Goal: Task Accomplishment & Management: Complete application form

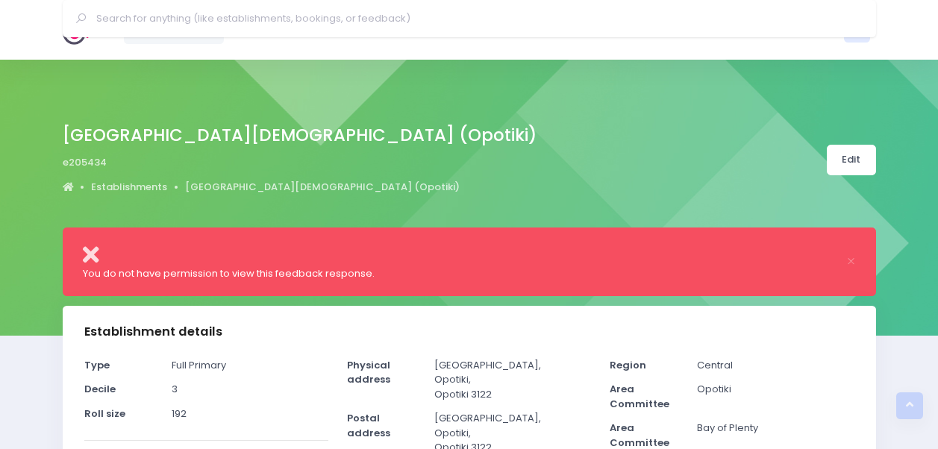
select select "5"
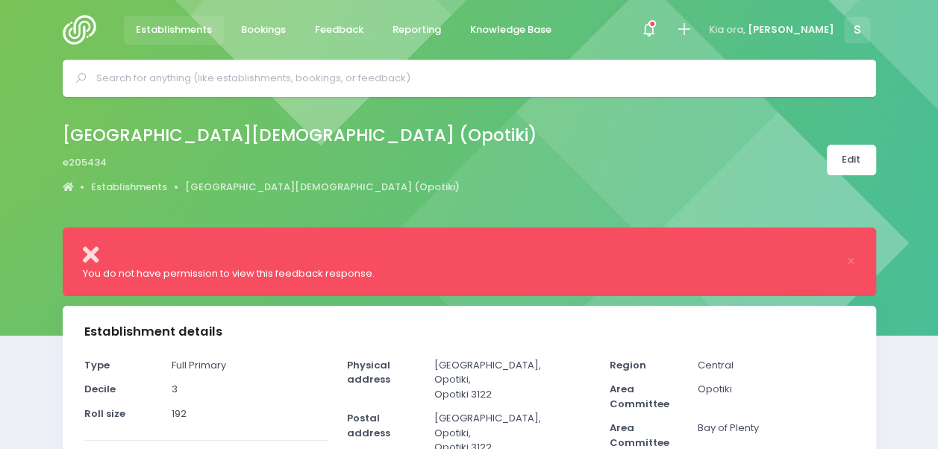
click at [296, 87] on input "text" at bounding box center [475, 78] width 759 height 22
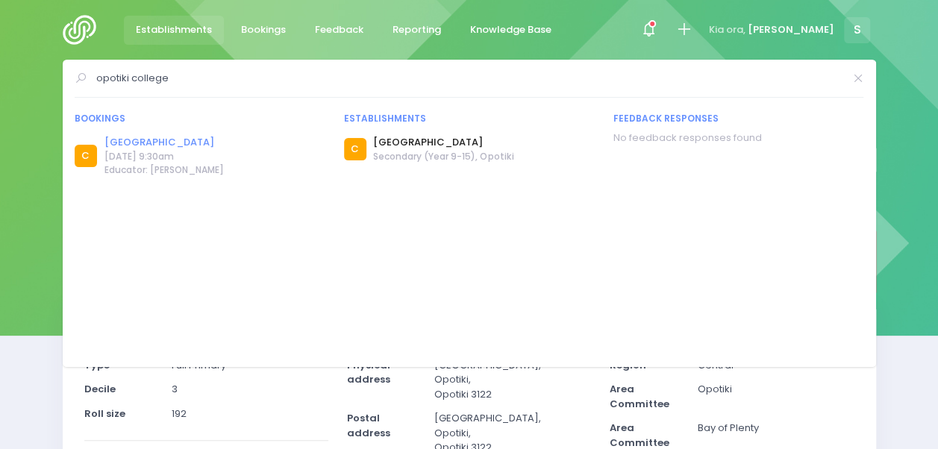
type input "opotiki college"
click at [159, 140] on link "[GEOGRAPHIC_DATA]" at bounding box center [163, 142] width 119 height 15
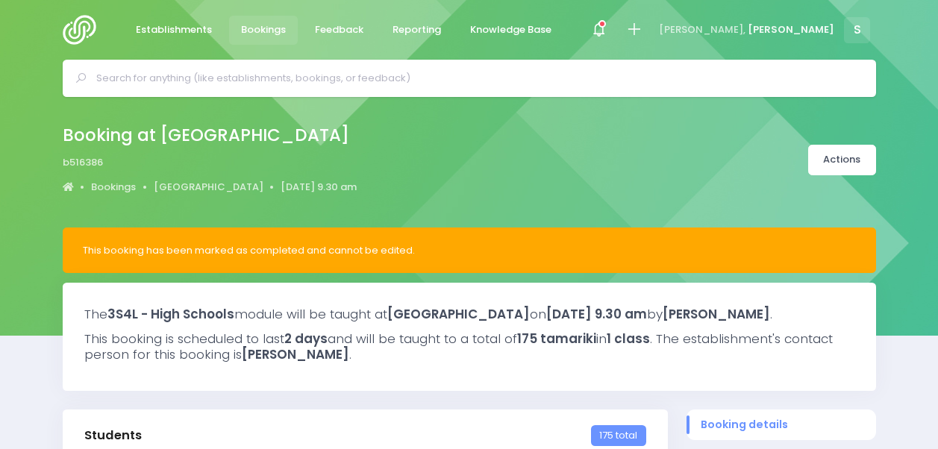
select select "5"
click at [608, 22] on icon at bounding box center [598, 29] width 17 height 17
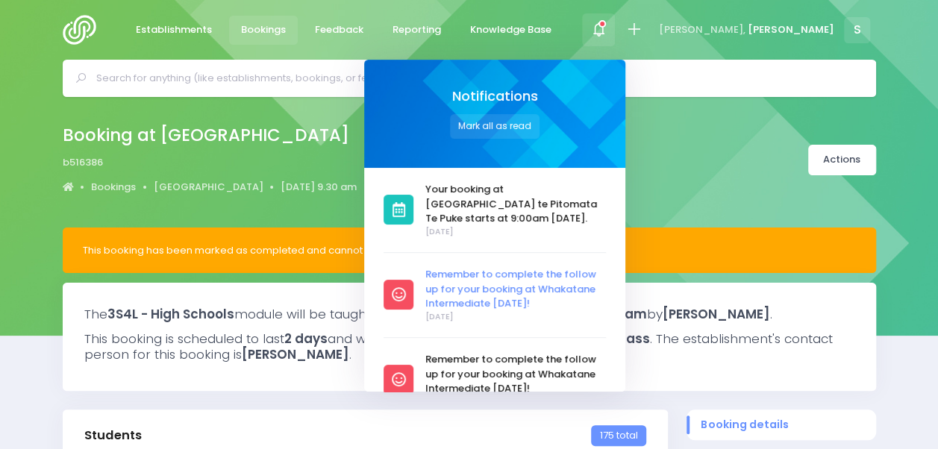
click at [587, 290] on span "Remember to complete the follow up for your booking at Whakatane Intermediate […" at bounding box center [515, 289] width 181 height 44
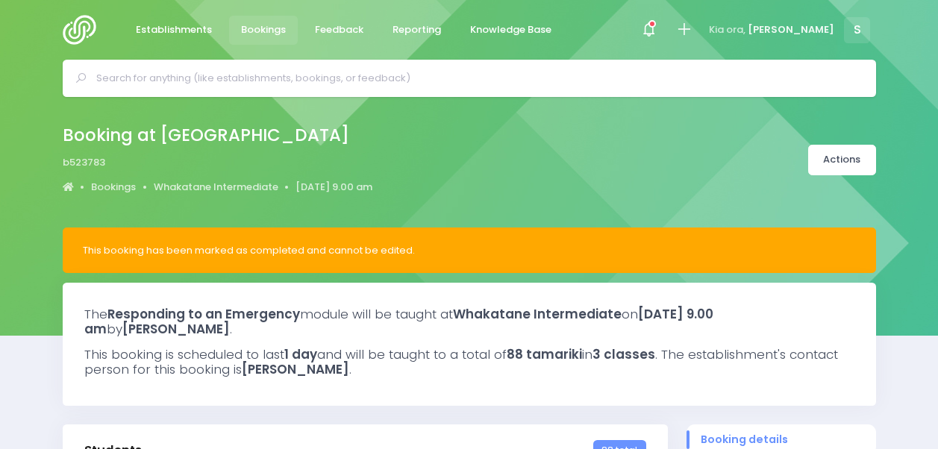
select select "5"
click at [656, 25] on icon at bounding box center [652, 23] width 7 height 7
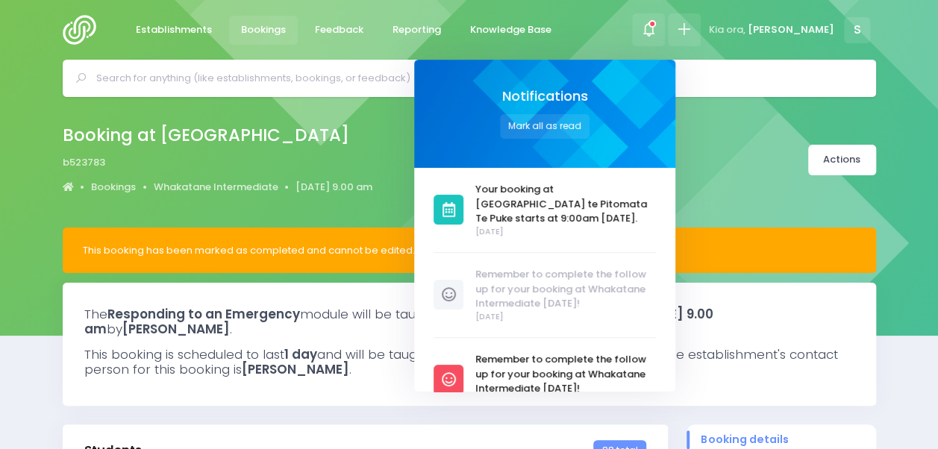
click at [693, 22] on icon at bounding box center [683, 29] width 17 height 17
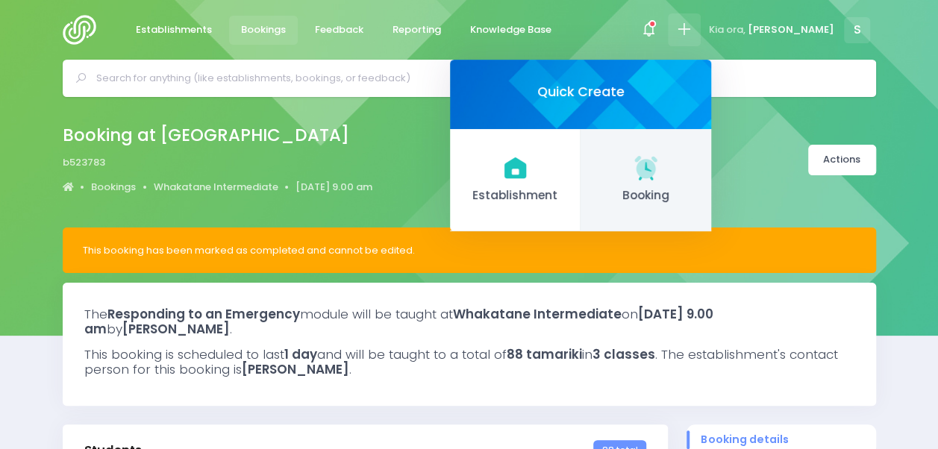
click at [661, 171] on icon at bounding box center [645, 167] width 29 height 29
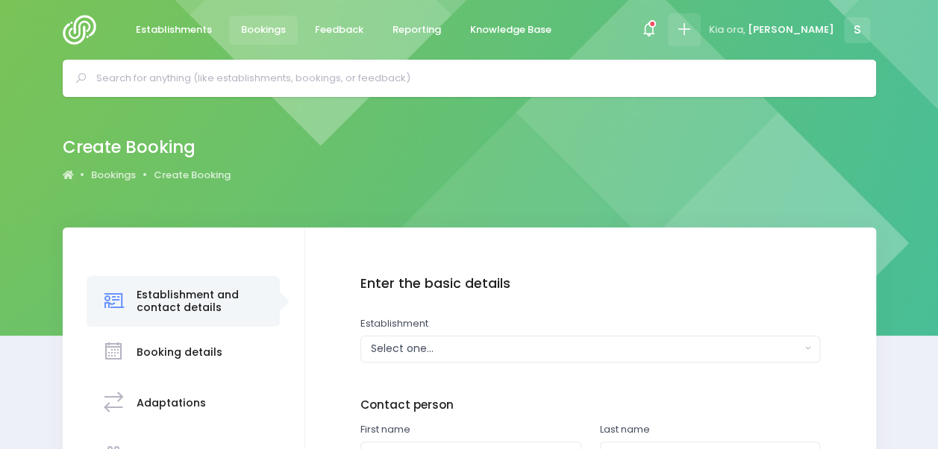
click at [693, 28] on icon at bounding box center [683, 29] width 17 height 17
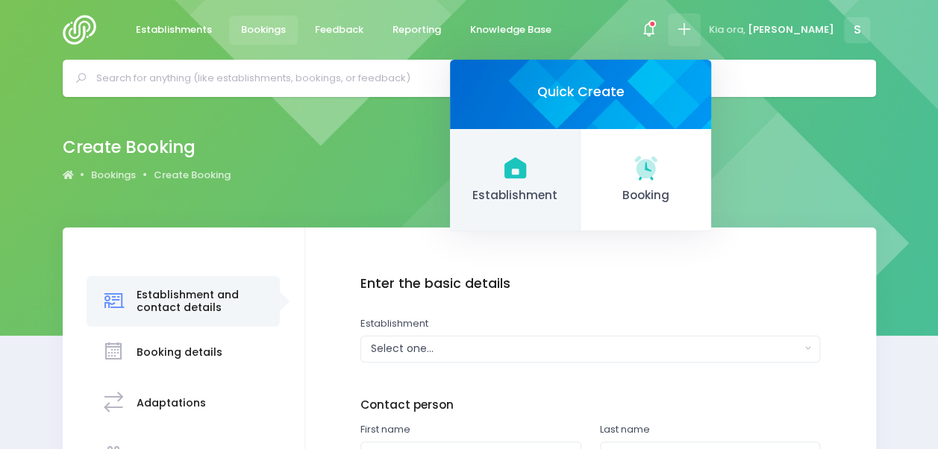
click at [525, 176] on icon at bounding box center [515, 167] width 22 height 21
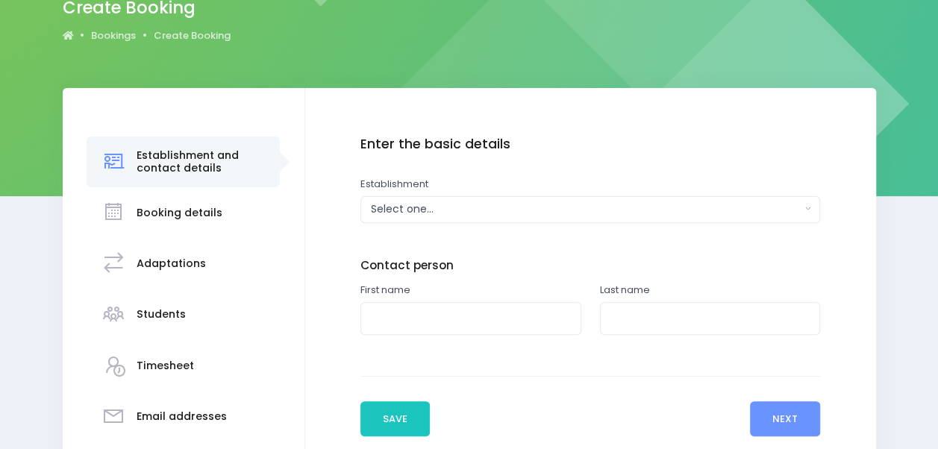
scroll to position [142, 0]
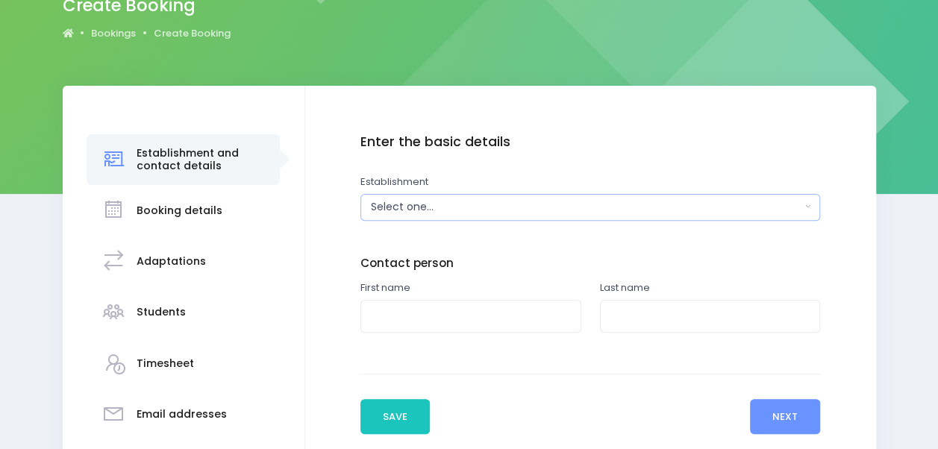
click at [447, 206] on div "Select one..." at bounding box center [586, 207] width 430 height 16
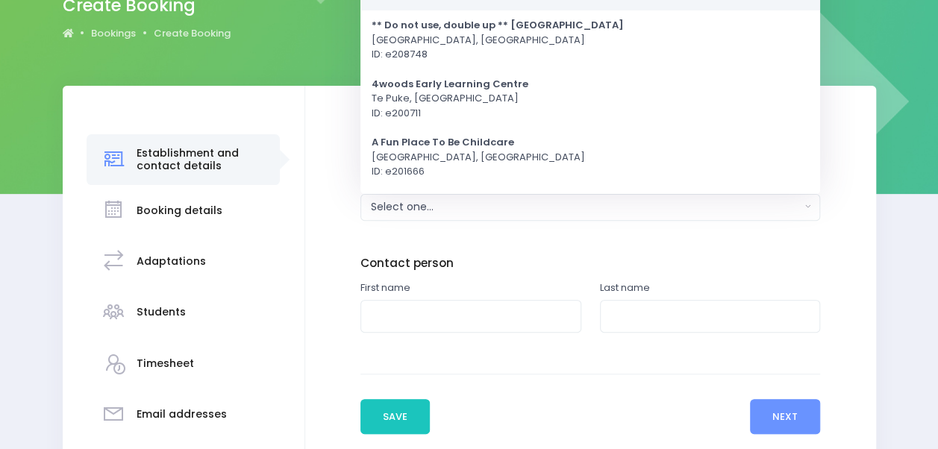
scroll to position [0, 0]
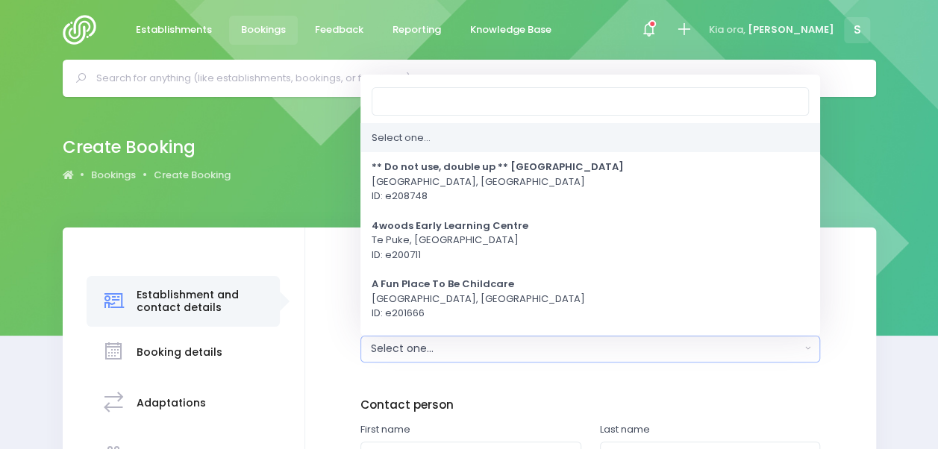
click at [205, 71] on input "text" at bounding box center [475, 78] width 759 height 22
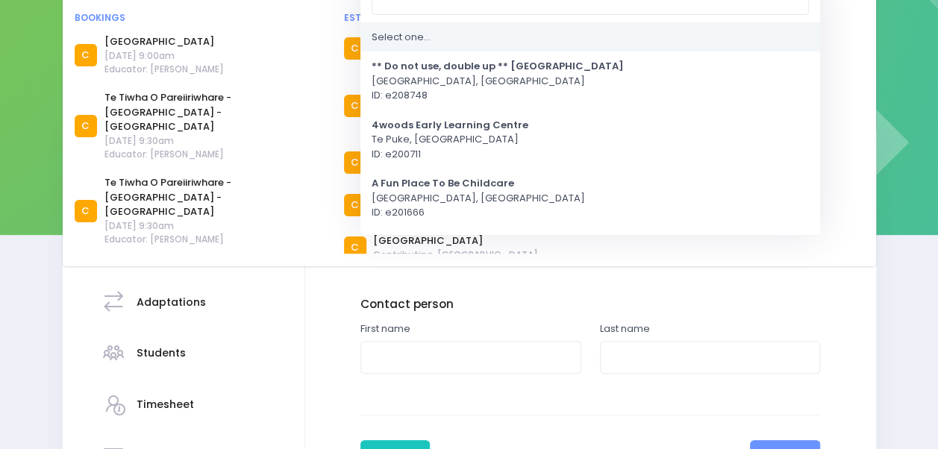
scroll to position [151, 0]
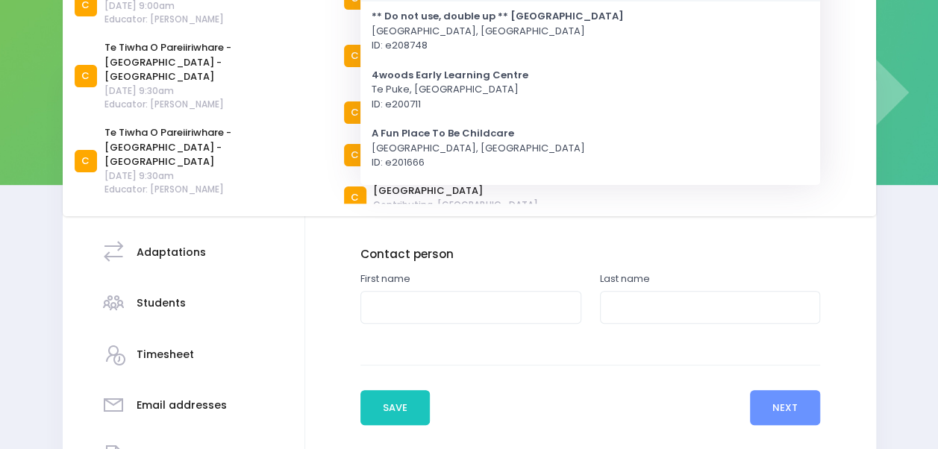
type input "Taiwhak"
click at [666, 240] on div "Enter the basic details Establishment Select one... ** Do not use, double up **…" at bounding box center [590, 239] width 460 height 228
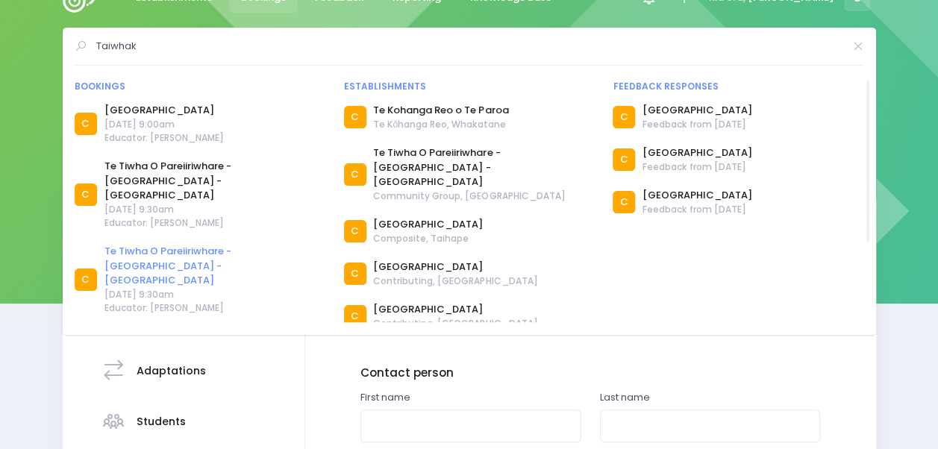
scroll to position [0, 0]
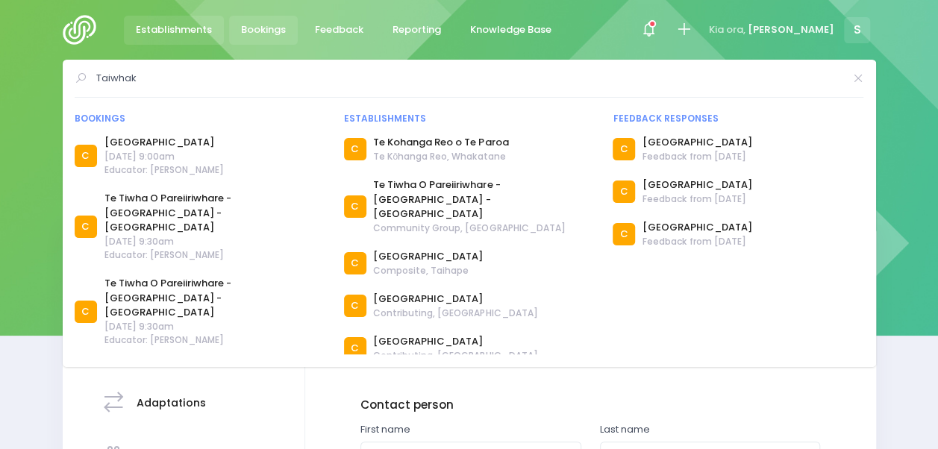
click at [151, 28] on span "Establishments" at bounding box center [174, 29] width 76 height 15
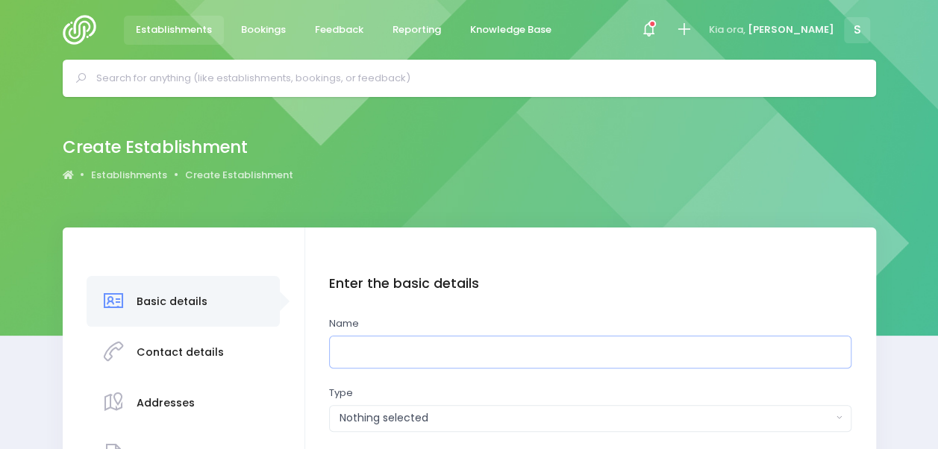
click at [407, 349] on input "text" at bounding box center [590, 353] width 522 height 34
paste input "Taiwhakaea Holiday Programme"
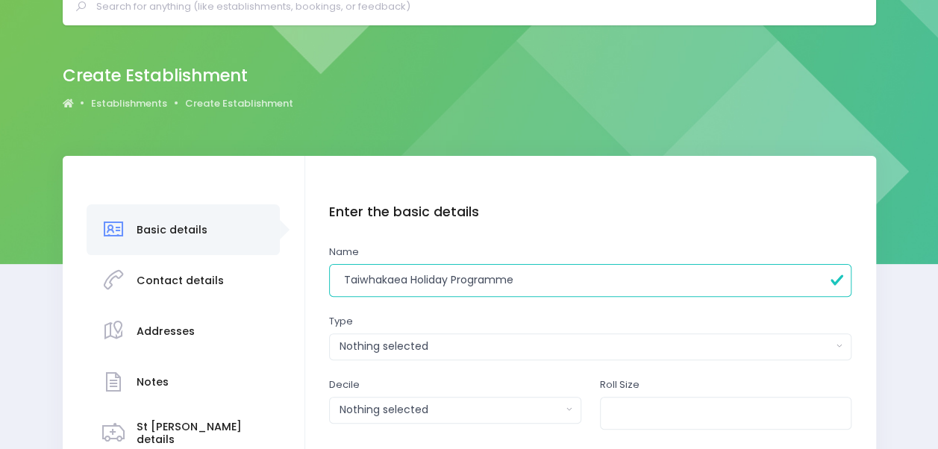
scroll to position [79, 0]
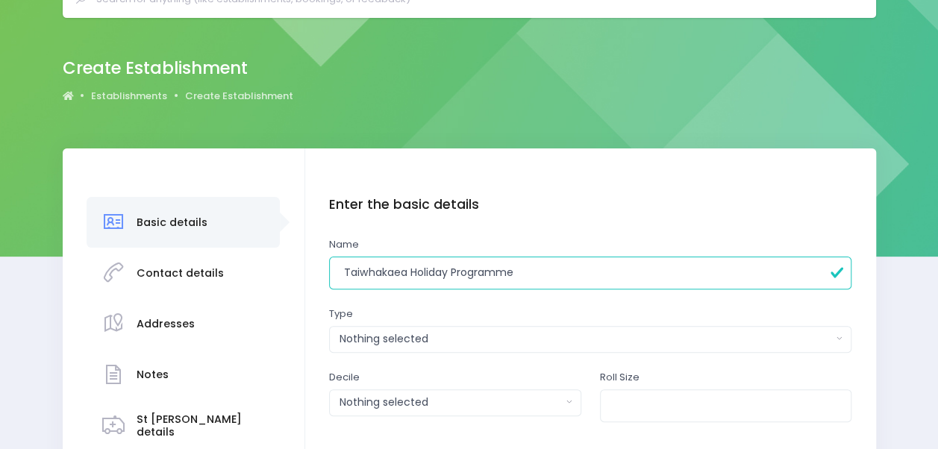
type input "Taiwhakaea Holiday Programme"
click at [424, 346] on div "Nothing selected" at bounding box center [586, 339] width 493 height 16
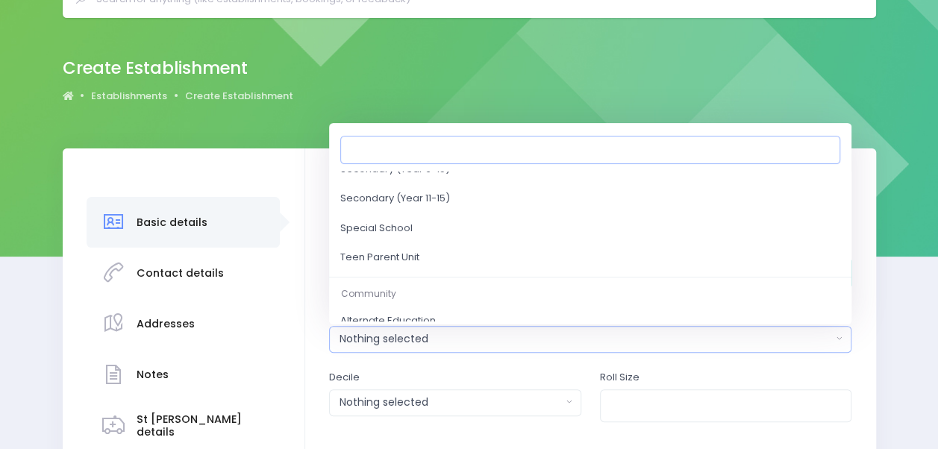
scroll to position [678, 0]
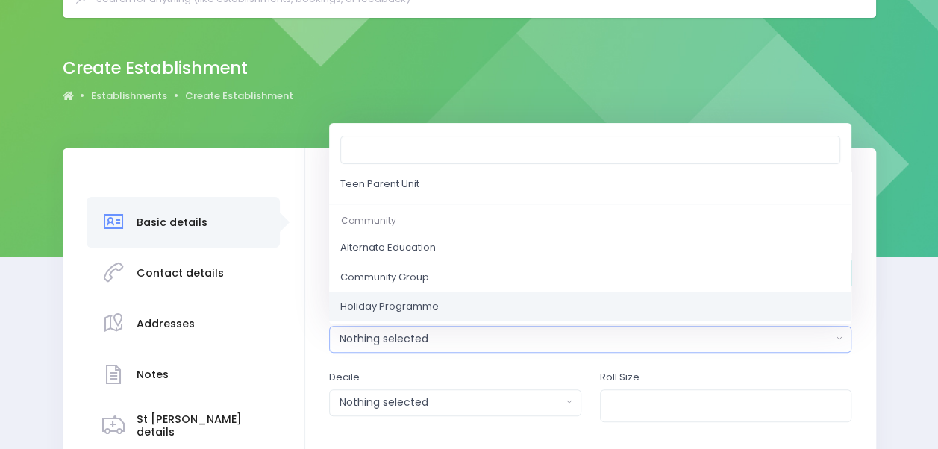
click at [447, 312] on link "Holiday Programme" at bounding box center [590, 307] width 522 height 30
select select "Holiday Programme"
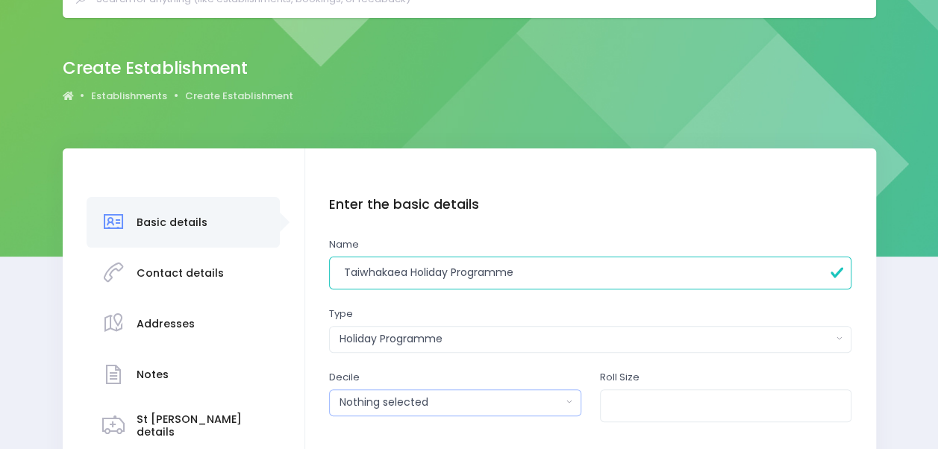
click at [514, 400] on div "Nothing selected" at bounding box center [451, 403] width 222 height 16
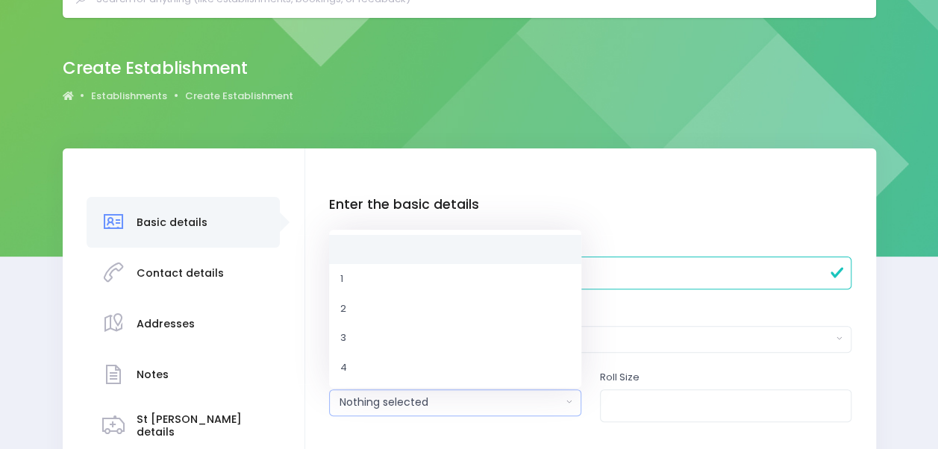
click at [514, 400] on div "Nothing selected" at bounding box center [451, 403] width 222 height 16
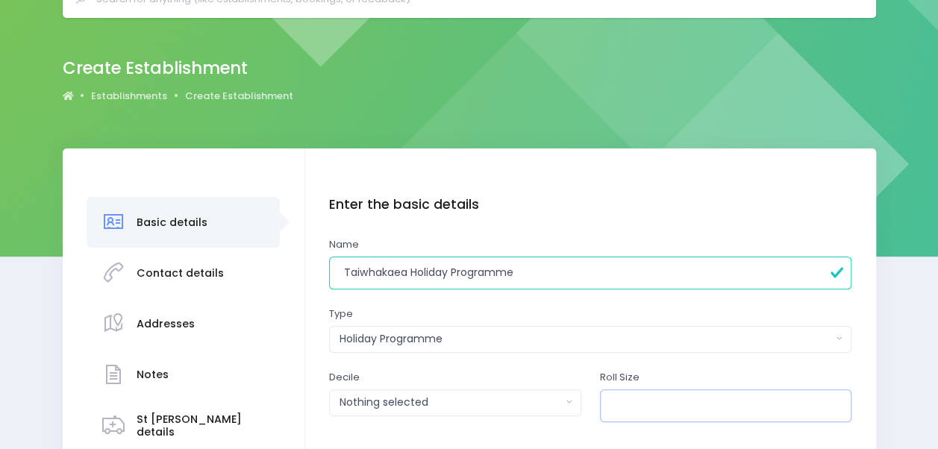
click at [637, 400] on input "number" at bounding box center [726, 407] width 252 height 34
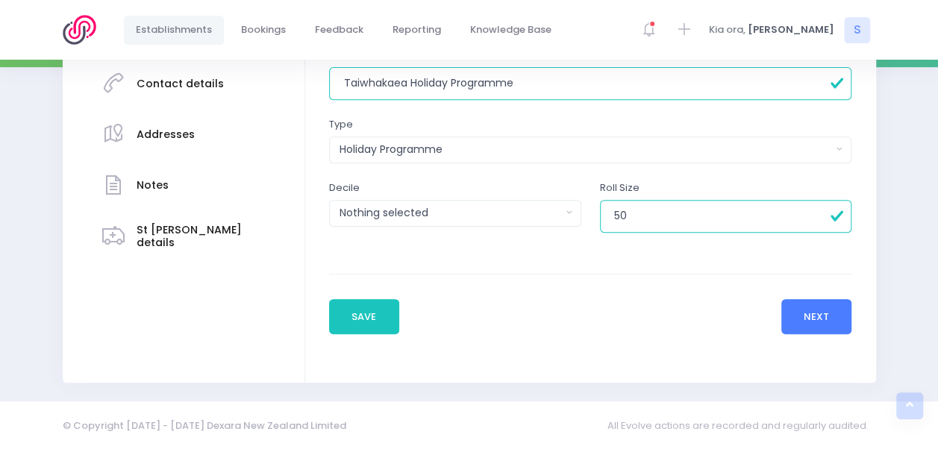
type input "50"
click at [800, 303] on button "Next" at bounding box center [816, 317] width 71 height 36
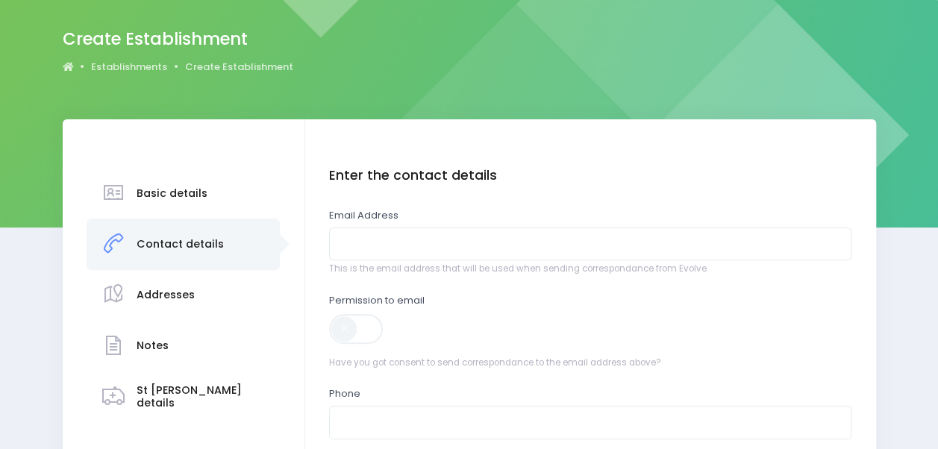
scroll to position [109, 0]
click at [422, 252] on input "email" at bounding box center [590, 244] width 522 height 34
paste input "dannys@tuhoehauora.org.nz"
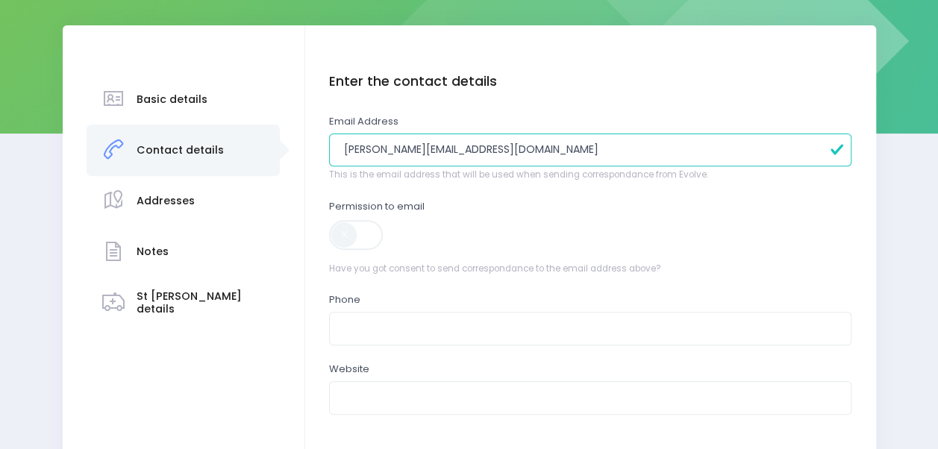
scroll to position [207, 0]
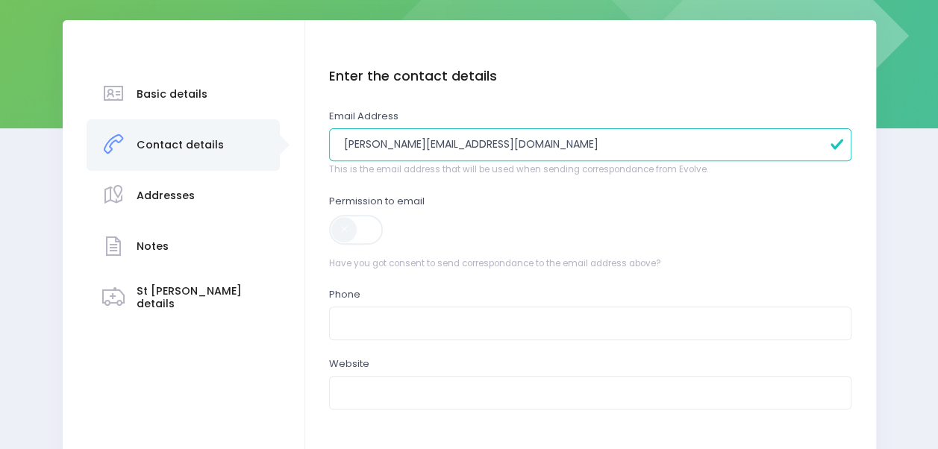
type input "dannys@tuhoehauora.org.nz"
click at [360, 222] on span at bounding box center [357, 230] width 56 height 30
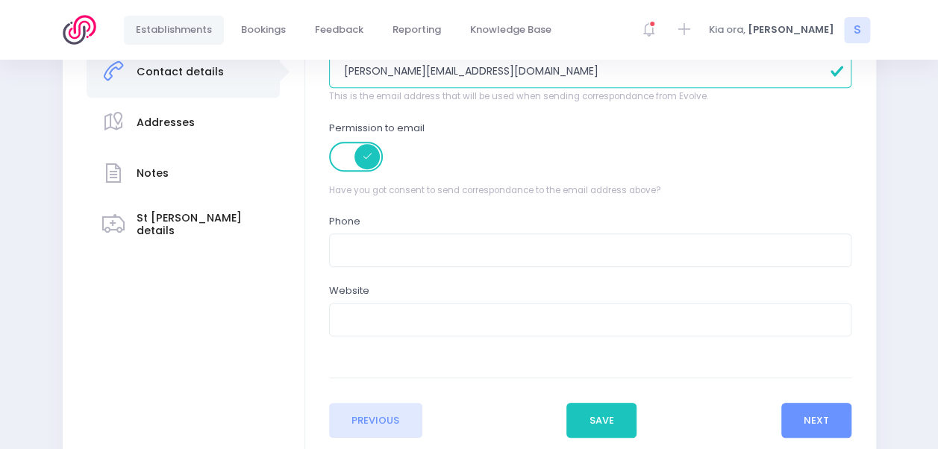
scroll to position [282, 0]
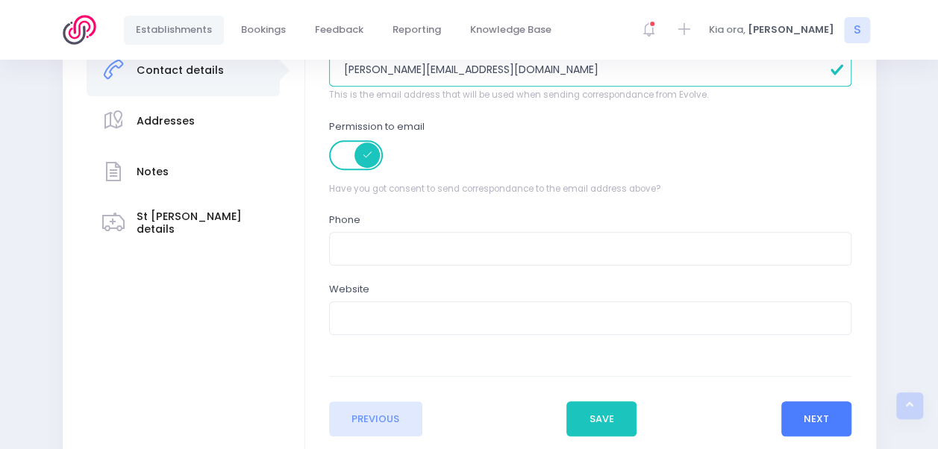
click at [811, 414] on button "Next" at bounding box center [816, 420] width 71 height 36
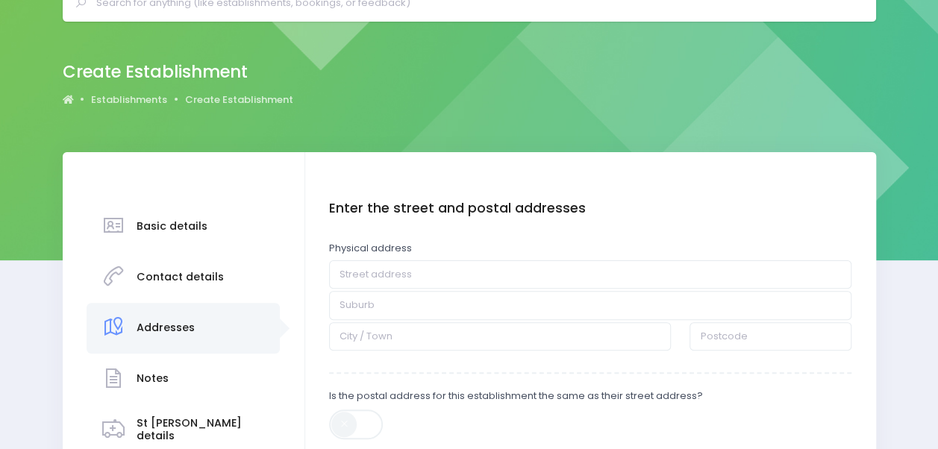
scroll to position [84, 0]
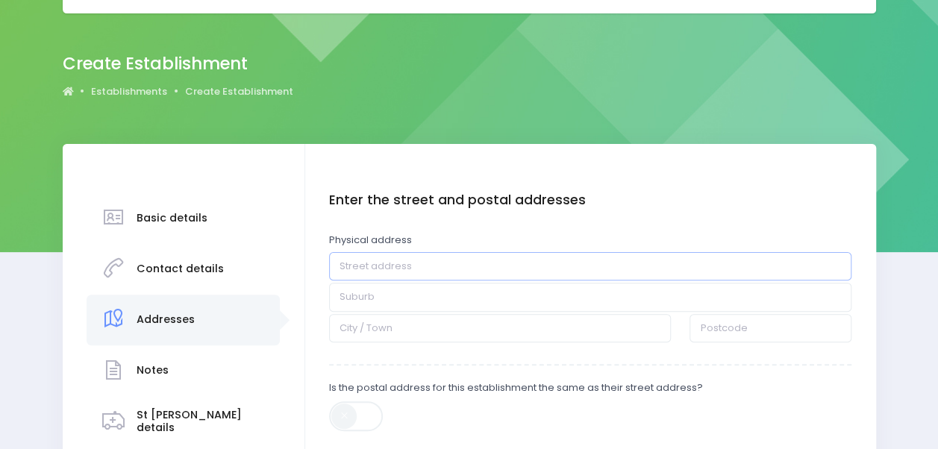
click at [381, 273] on input "text" at bounding box center [590, 266] width 522 height 28
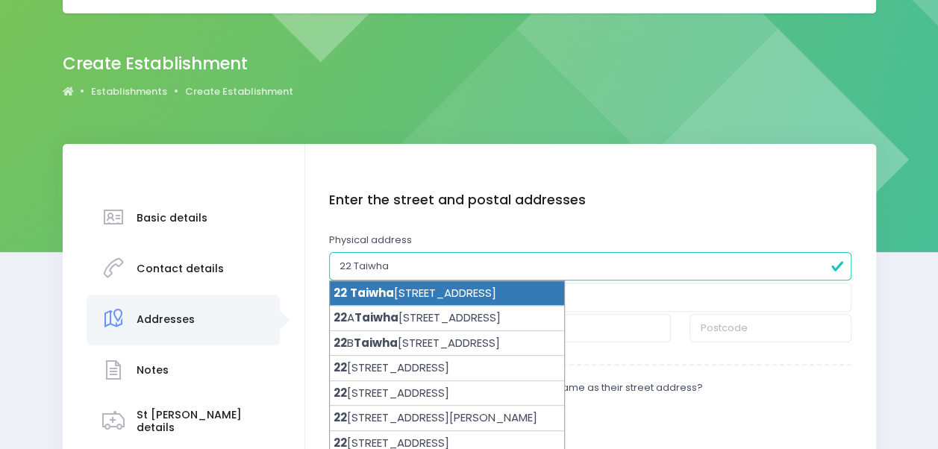
click at [403, 290] on li "22 Taiwha kaea Road, Coastlands, Whakatāne 3191" at bounding box center [447, 293] width 234 height 25
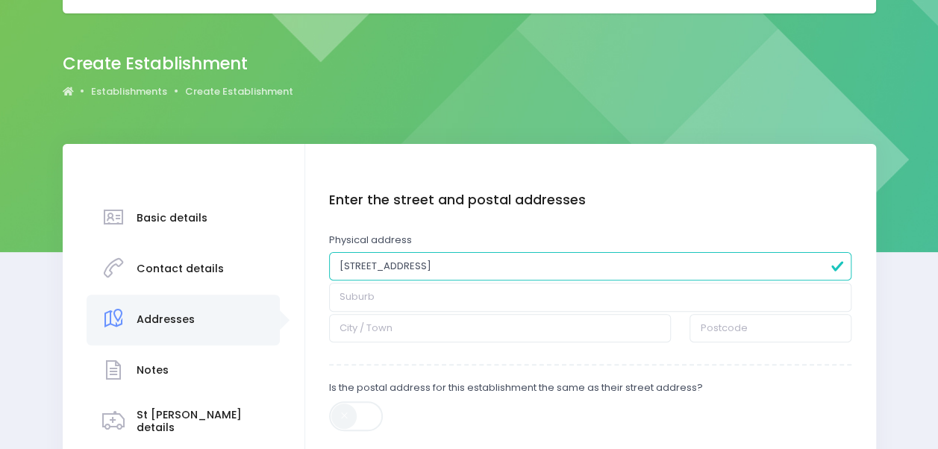
type input "22 Taiwhakaea Road"
type input "Coastlands"
type input "Whakatane"
type input "3191"
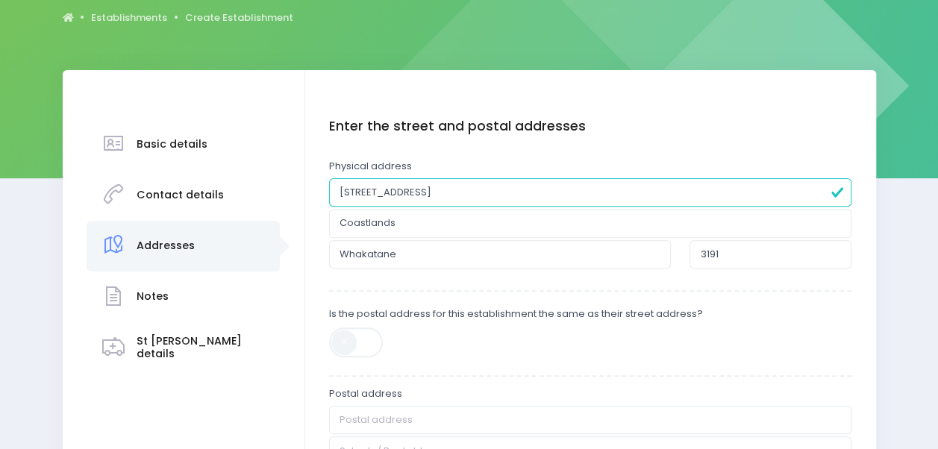
scroll to position [158, 0]
click at [358, 347] on span at bounding box center [357, 342] width 56 height 30
type input "[STREET_ADDRESS]"
type input "Coastlands"
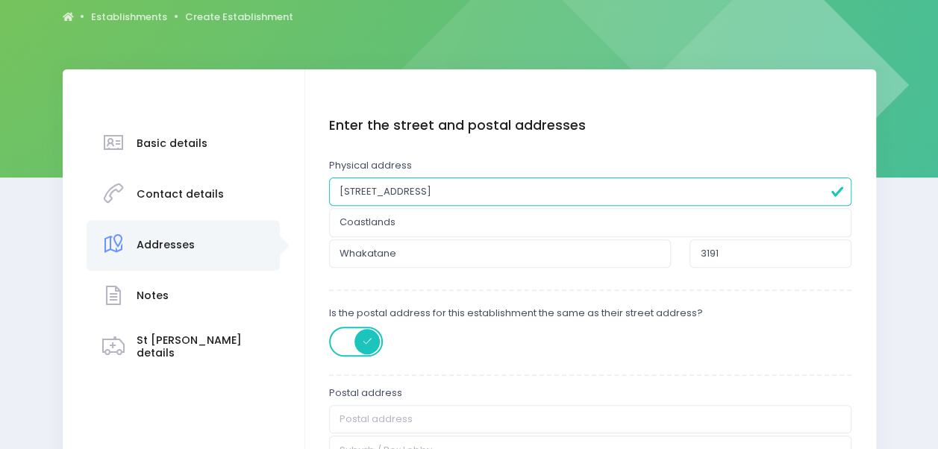
type input "Whakatane"
type input "3191"
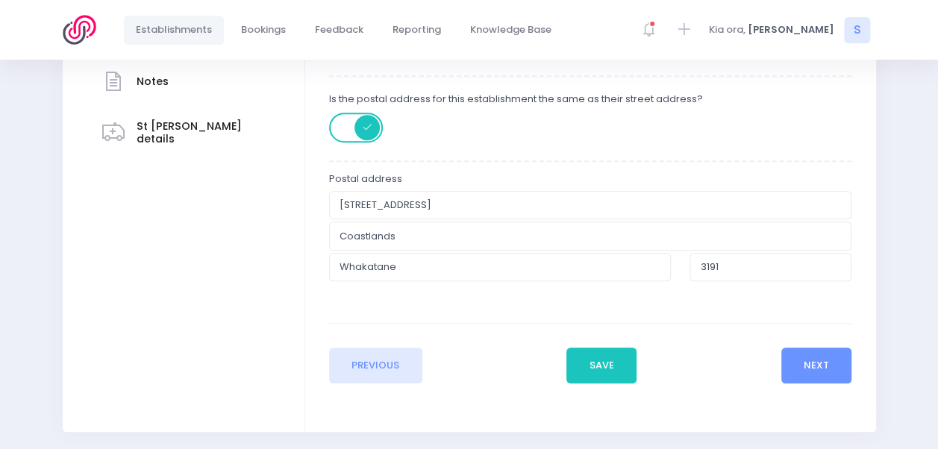
scroll to position [421, 0]
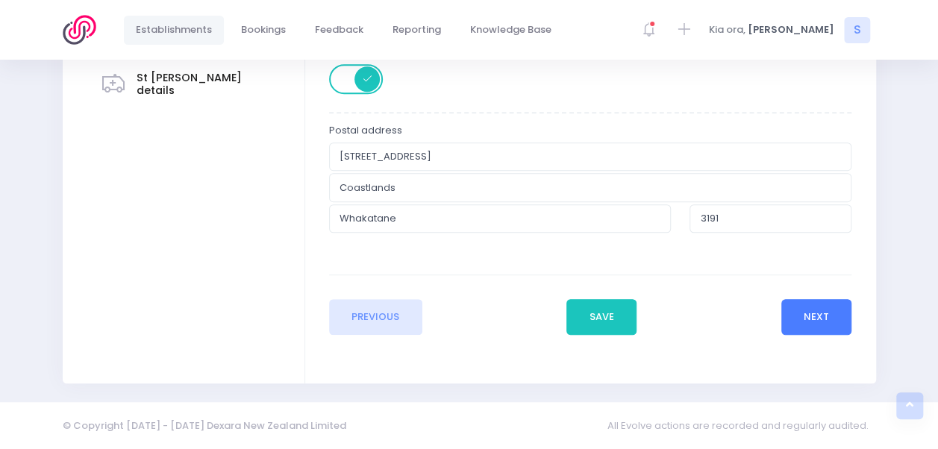
click at [798, 309] on button "Next" at bounding box center [816, 317] width 71 height 36
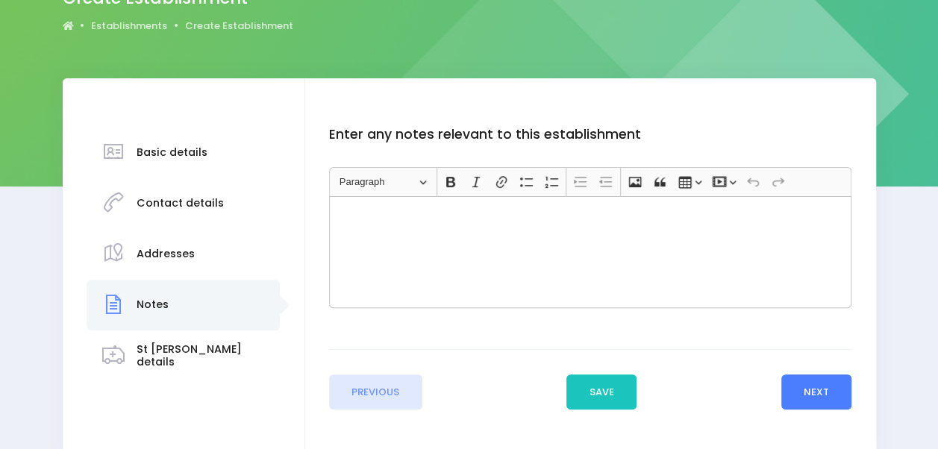
scroll to position [166, 0]
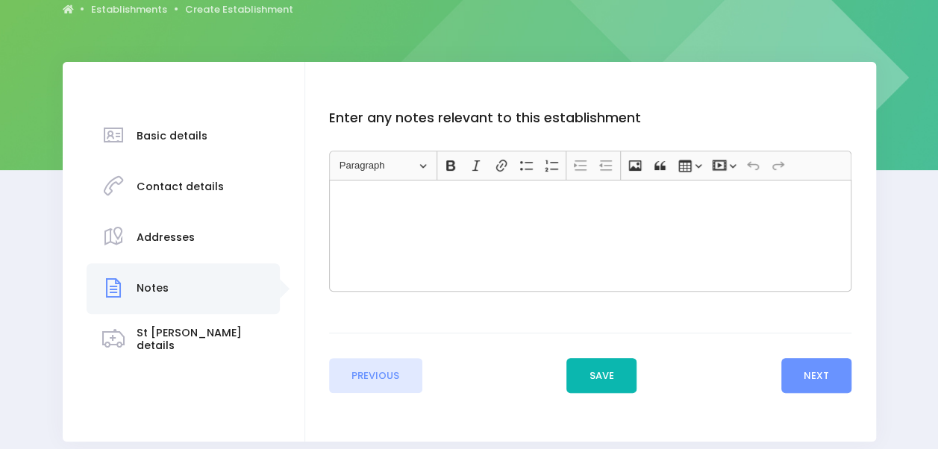
click at [609, 366] on button "Save" at bounding box center [601, 376] width 70 height 36
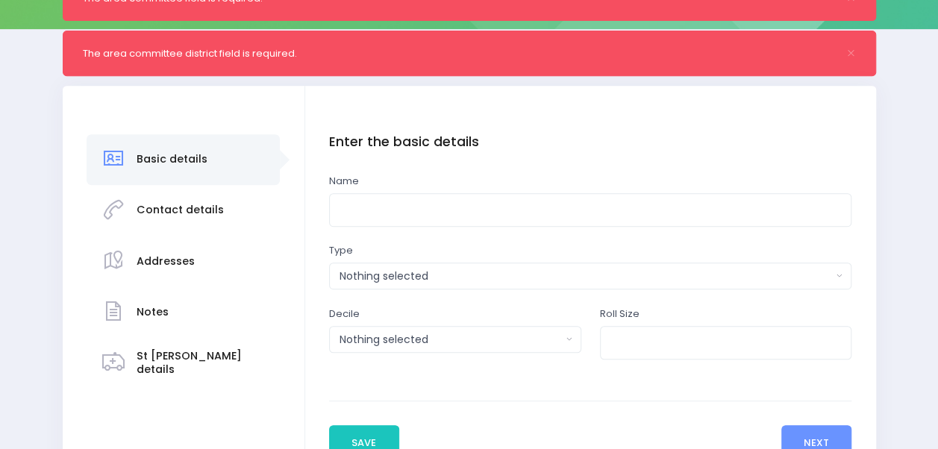
scroll to position [365, 0]
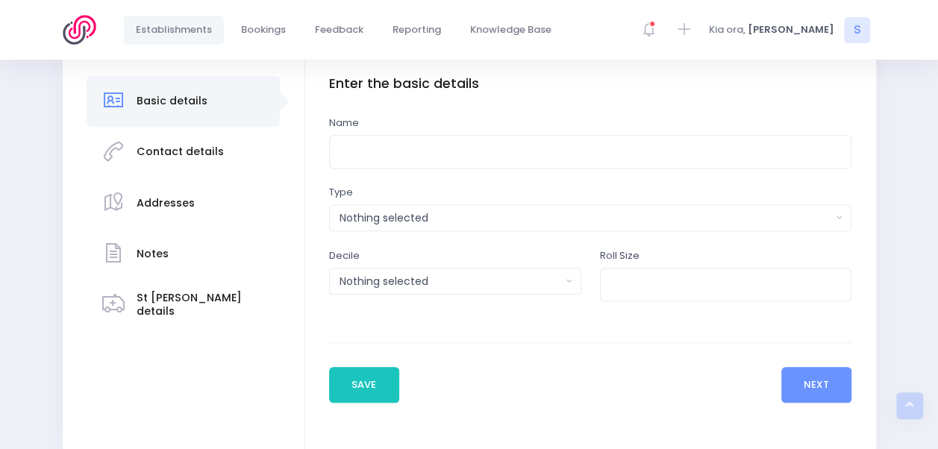
click at [193, 294] on div "St [PERSON_NAME] details" at bounding box center [201, 305] width 129 height 37
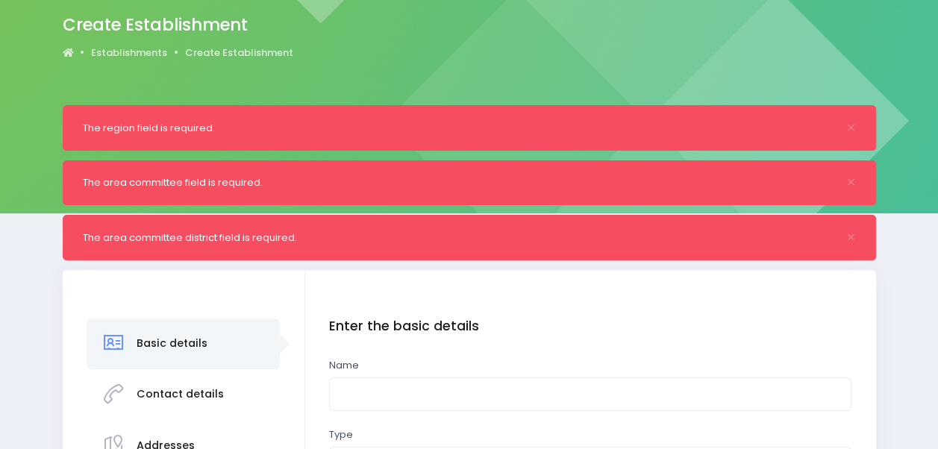
scroll to position [0, 0]
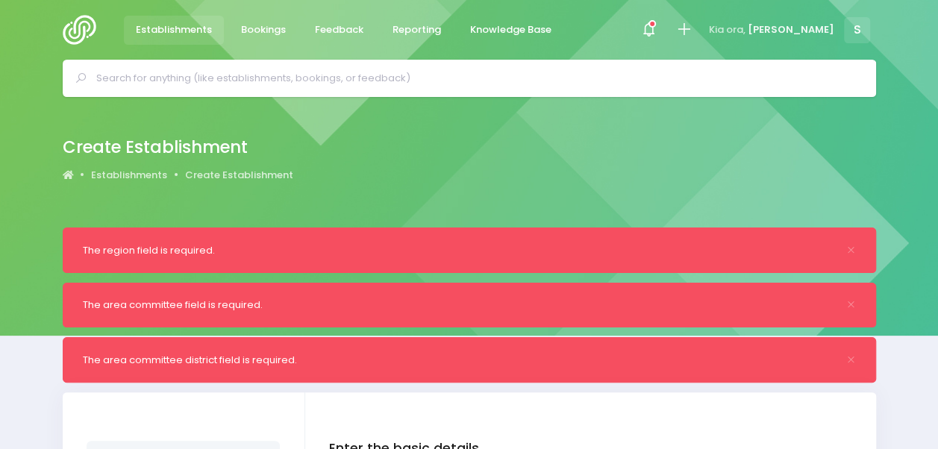
click at [146, 76] on input "text" at bounding box center [475, 78] width 759 height 22
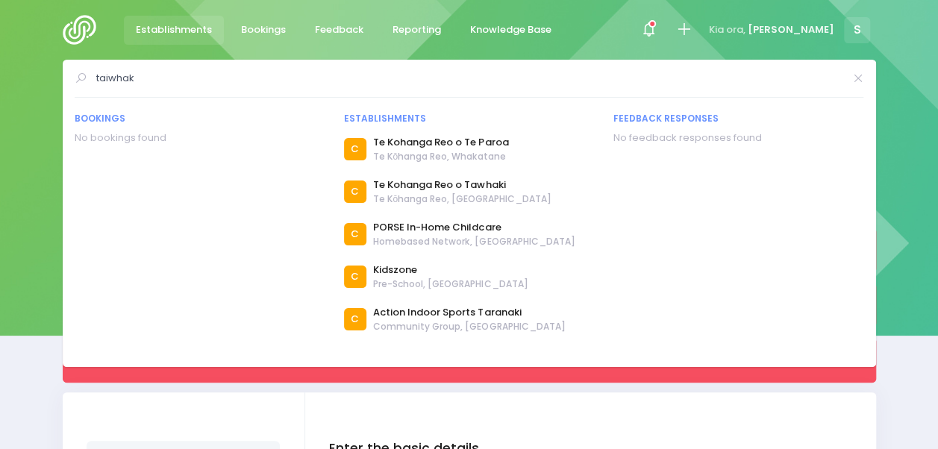
type input "taiwhak"
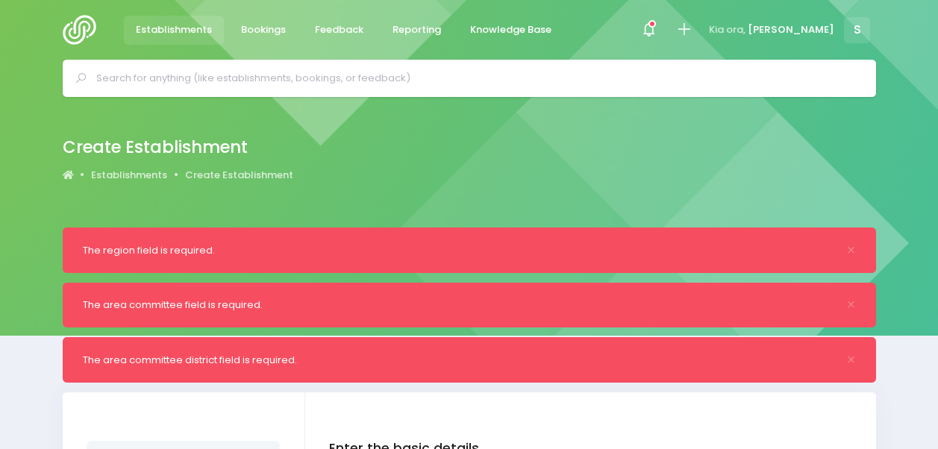
select select "Holiday Programme"
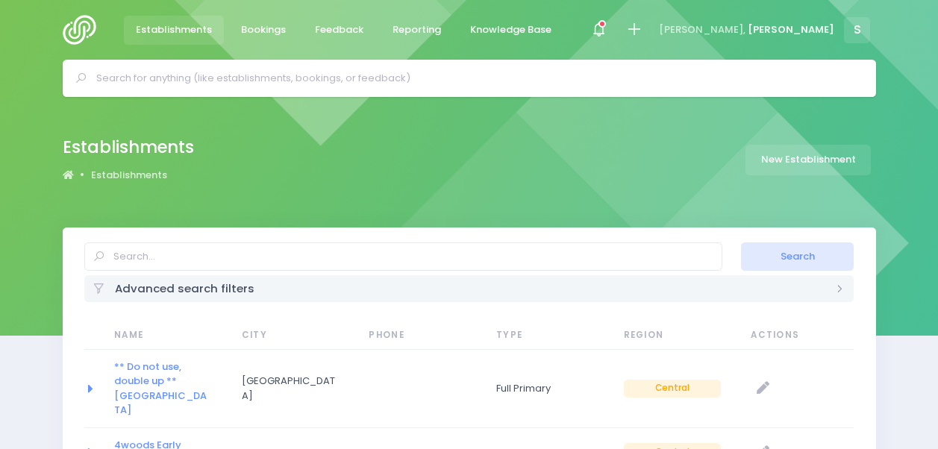
select select "20"
click at [200, 260] on input "text" at bounding box center [403, 257] width 638 height 28
type input "taiwha"
click at [812, 259] on button "Search" at bounding box center [797, 257] width 113 height 28
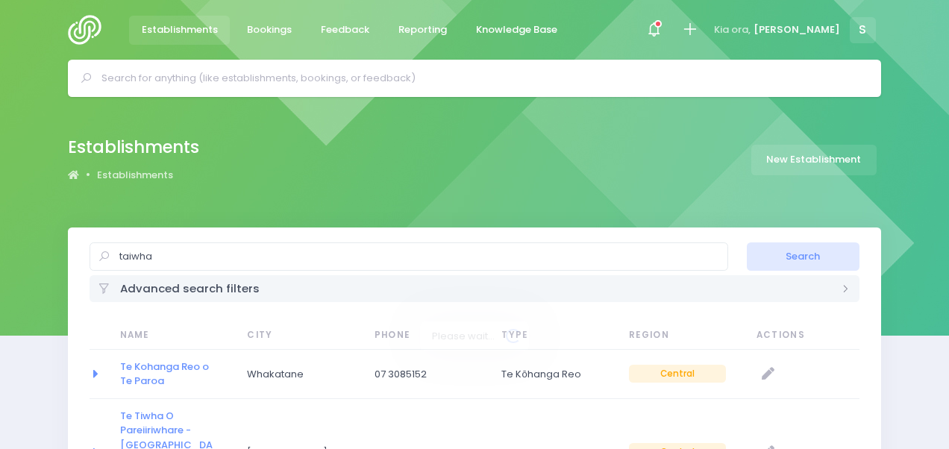
select select "20"
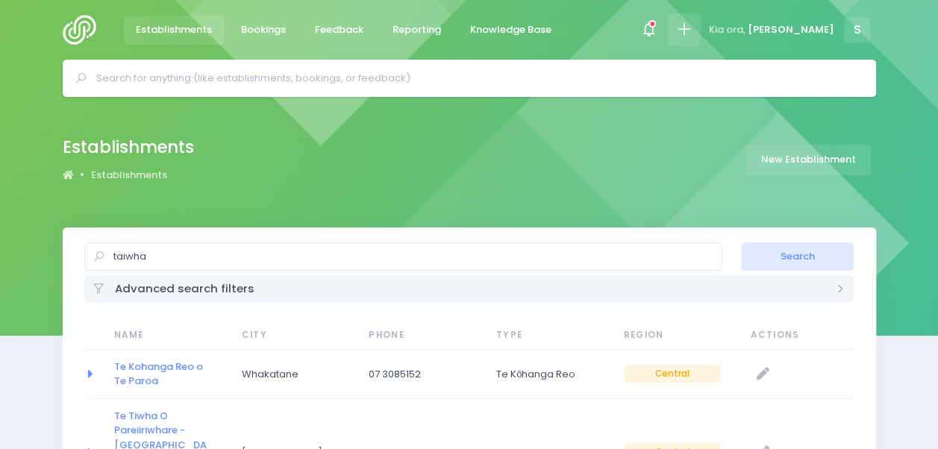
click at [693, 22] on icon at bounding box center [683, 29] width 17 height 17
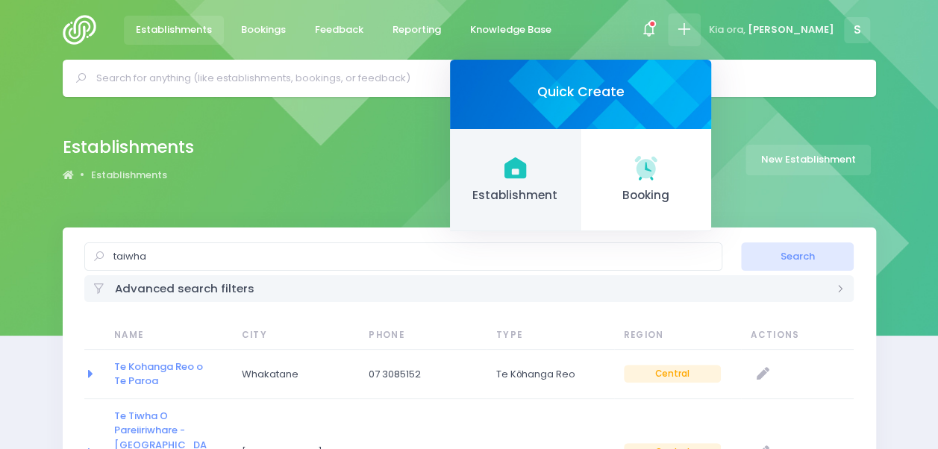
click at [529, 172] on icon at bounding box center [514, 167] width 29 height 29
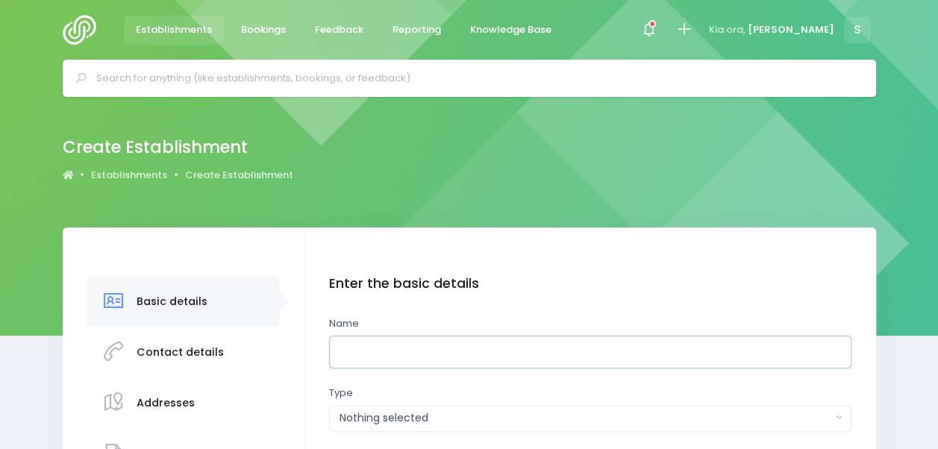
click at [393, 363] on input "text" at bounding box center [590, 353] width 522 height 34
click at [419, 363] on input "text" at bounding box center [590, 353] width 522 height 34
type input "Taiwhakaea Holiday Programme"
type input "50"
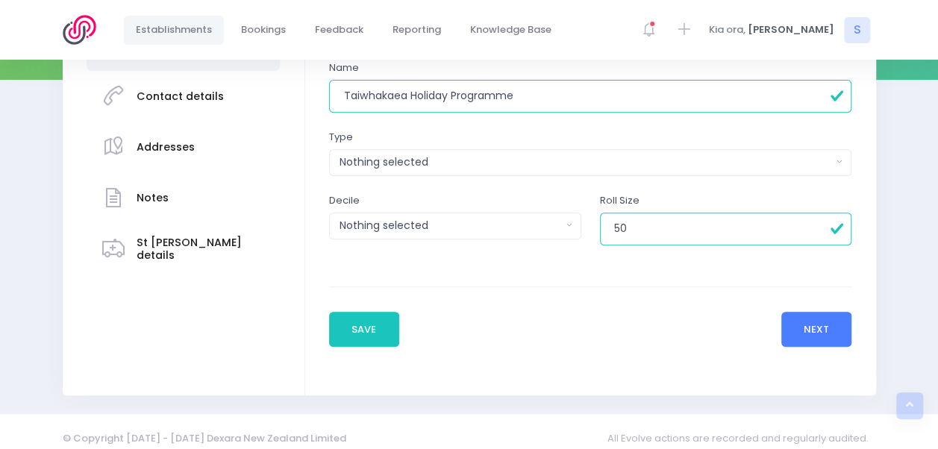
click at [820, 334] on button "Next" at bounding box center [816, 330] width 71 height 36
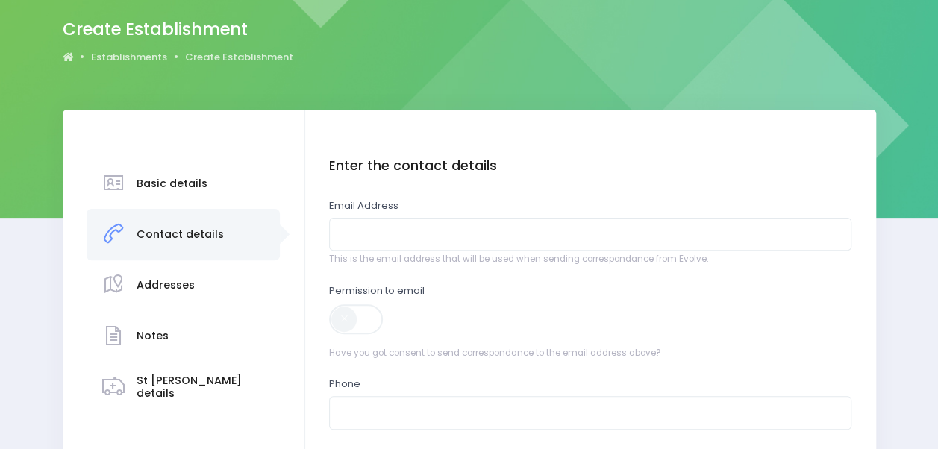
scroll to position [133, 0]
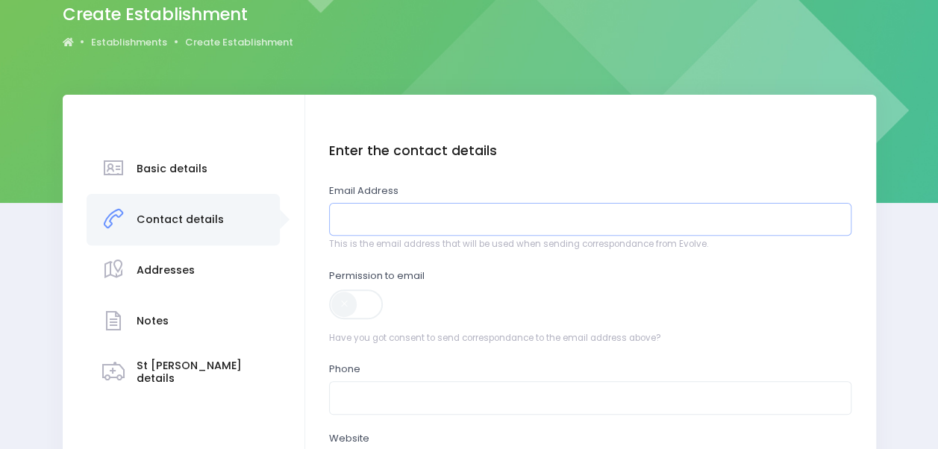
click at [512, 220] on input "email" at bounding box center [590, 220] width 522 height 34
type input "[PERSON_NAME][EMAIL_ADDRESS][DOMAIN_NAME]"
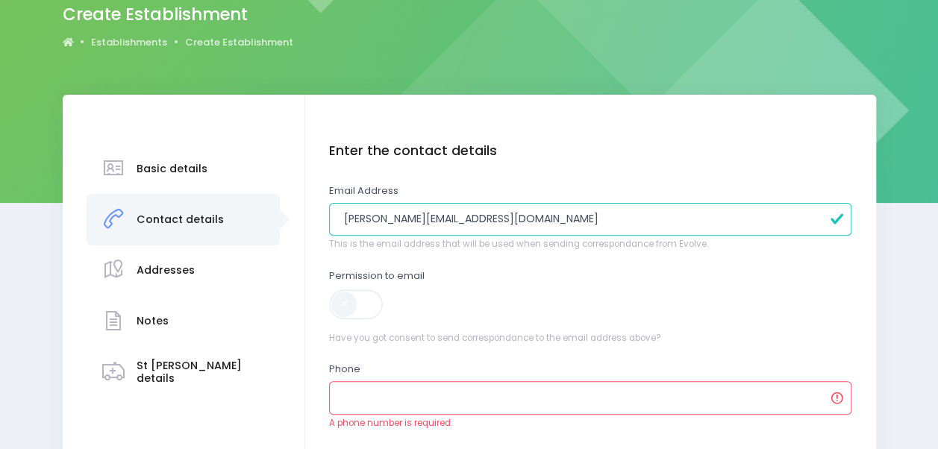
click at [363, 311] on span at bounding box center [357, 305] width 56 height 30
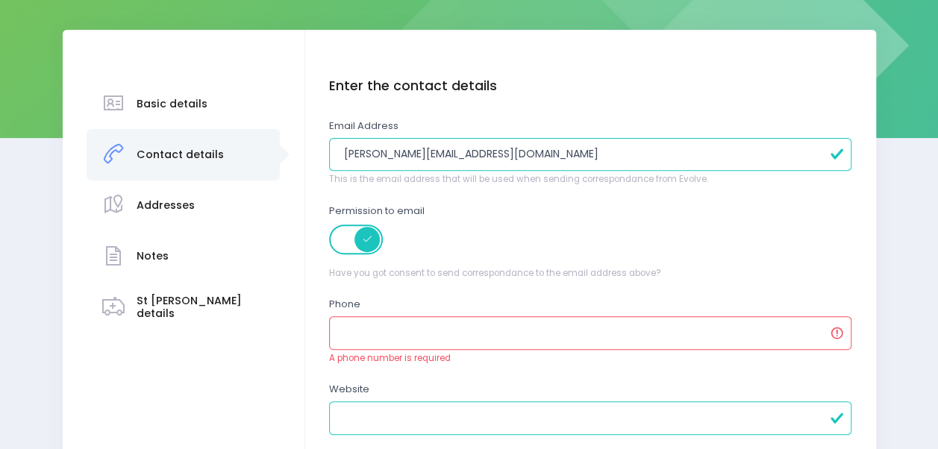
click at [494, 327] on input "text" at bounding box center [590, 333] width 522 height 34
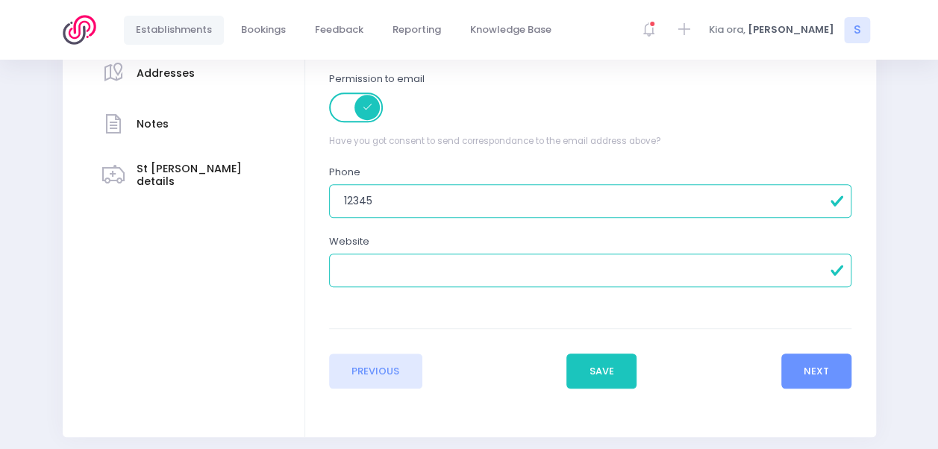
scroll to position [335, 0]
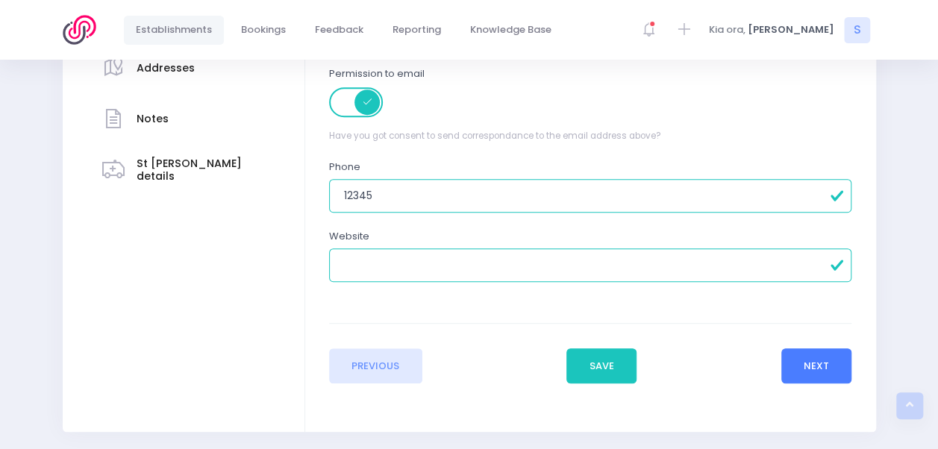
type input "12345"
click at [823, 357] on button "Next" at bounding box center [816, 367] width 71 height 36
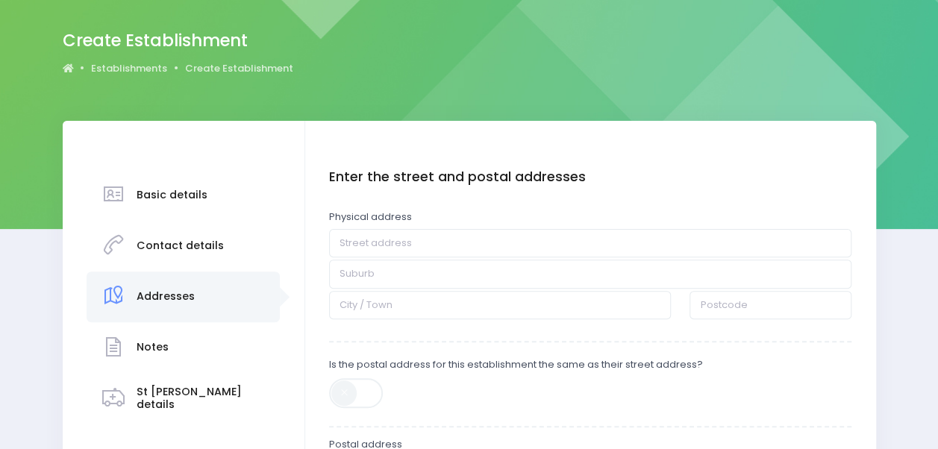
scroll to position [123, 0]
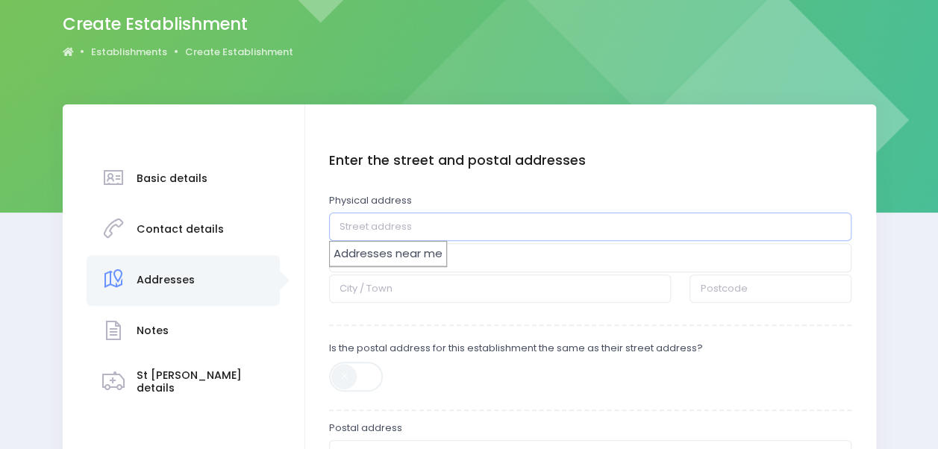
click at [448, 225] on input "text" at bounding box center [590, 227] width 522 height 28
type input "22 Taiwhakaea Road"
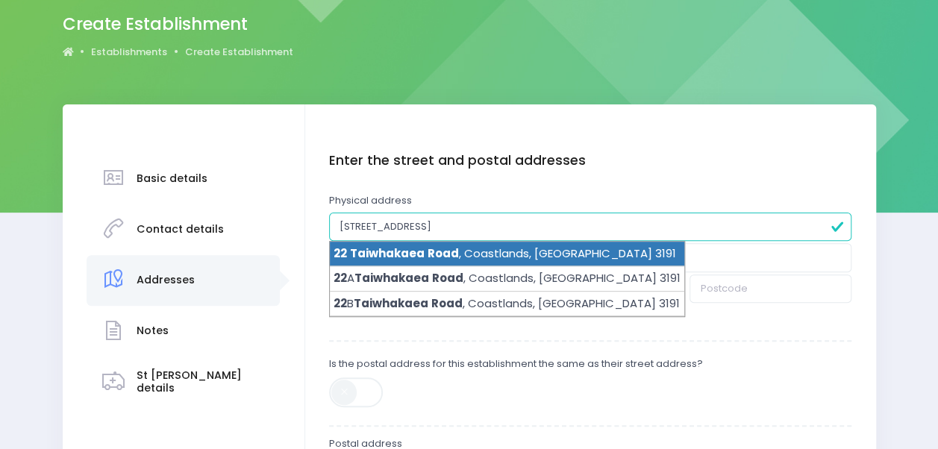
click at [540, 254] on li "22 Taiwhakaea Road , Coastlands, Whakatāne 3191" at bounding box center [507, 254] width 355 height 25
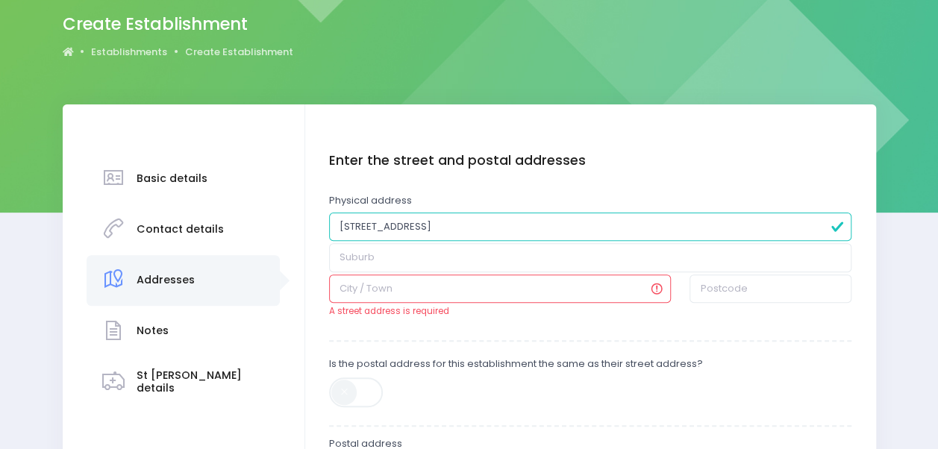
type input "22 Taiwhakaea Road"
type input "Coastlands"
type input "Whakatane"
type input "3191"
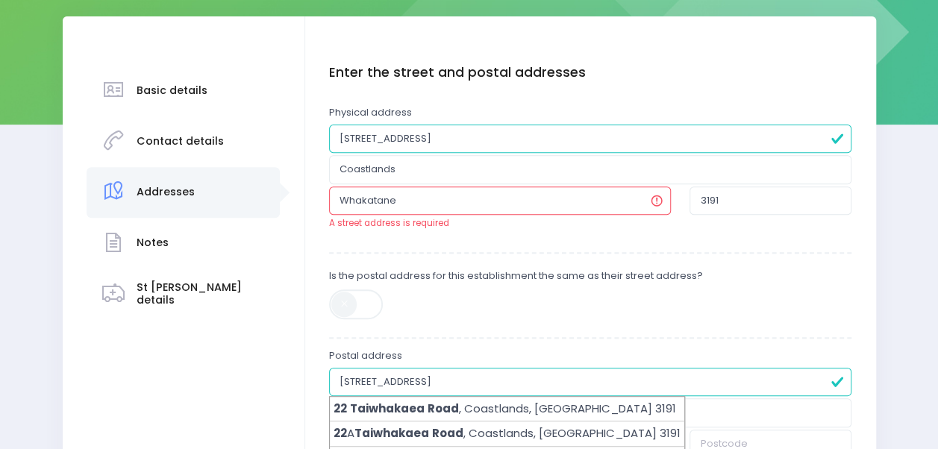
scroll to position [213, 0]
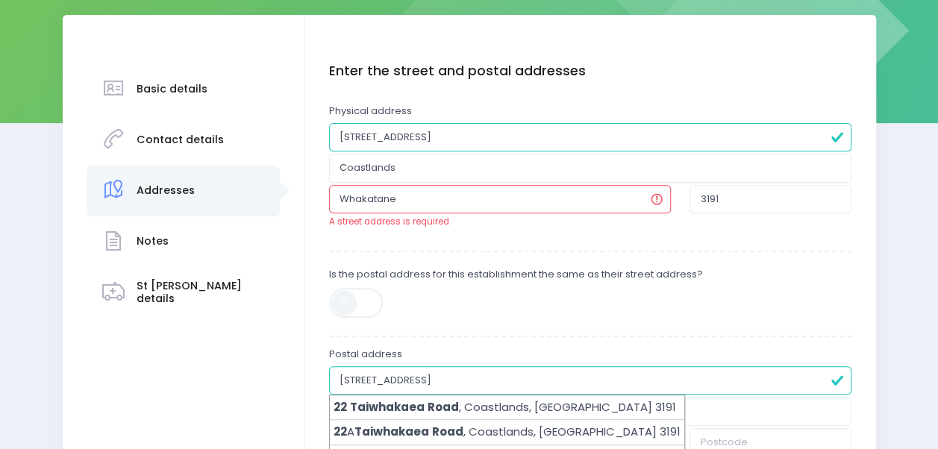
click at [363, 305] on span at bounding box center [357, 303] width 56 height 30
type input "Coastlands"
type input "Whakatane"
type input "3191"
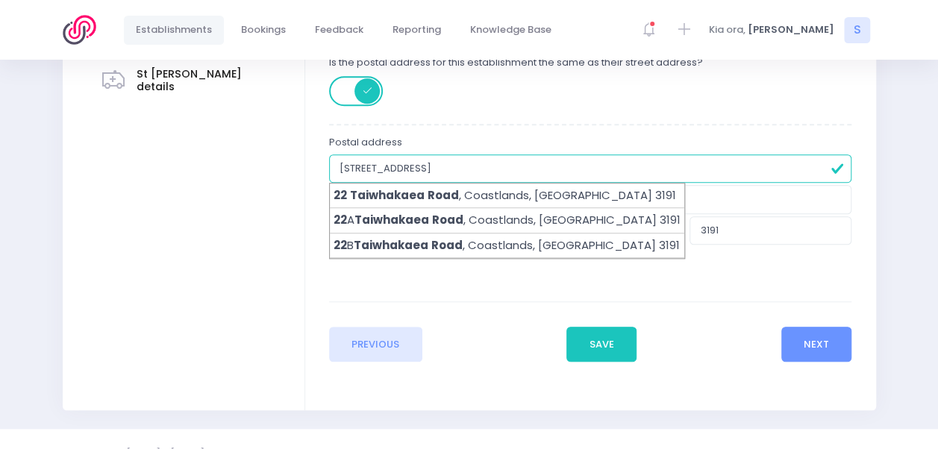
scroll to position [452, 0]
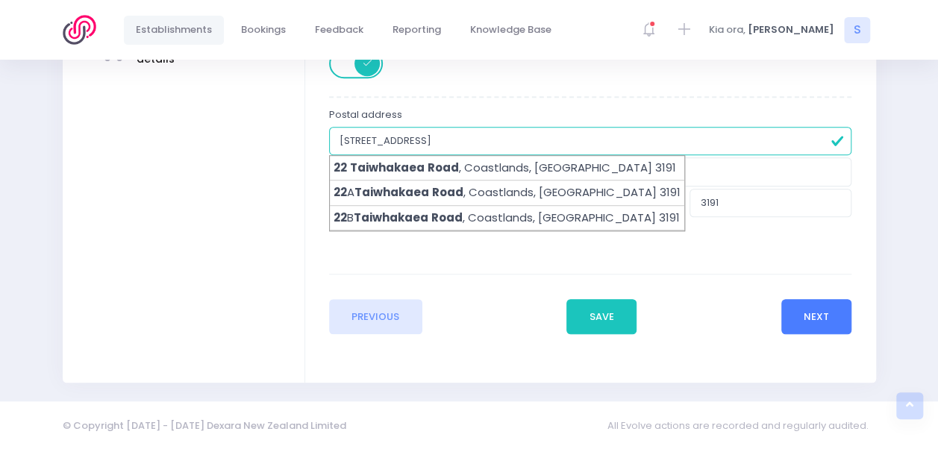
click at [814, 310] on button "Next" at bounding box center [816, 317] width 71 height 36
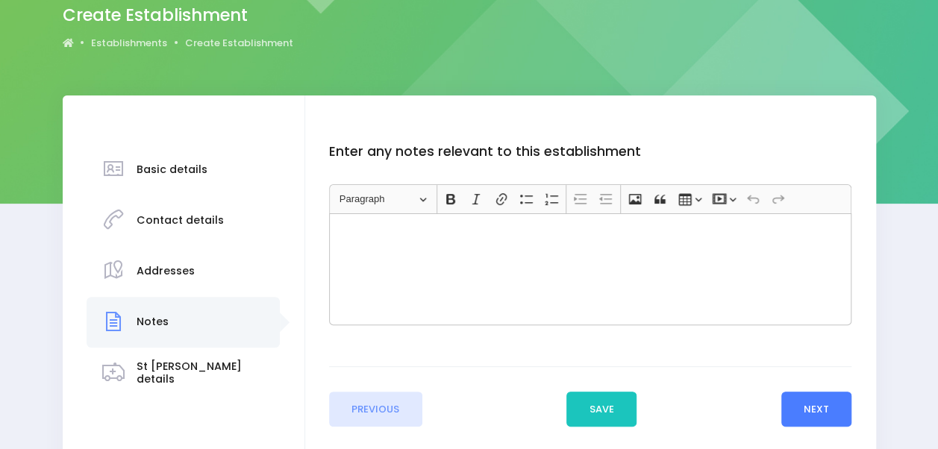
scroll to position [135, 0]
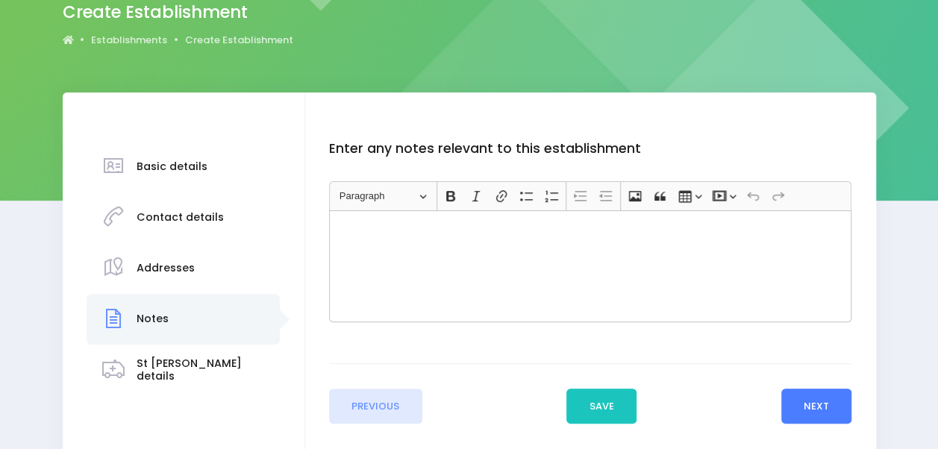
click at [828, 399] on button "Next" at bounding box center [816, 407] width 71 height 36
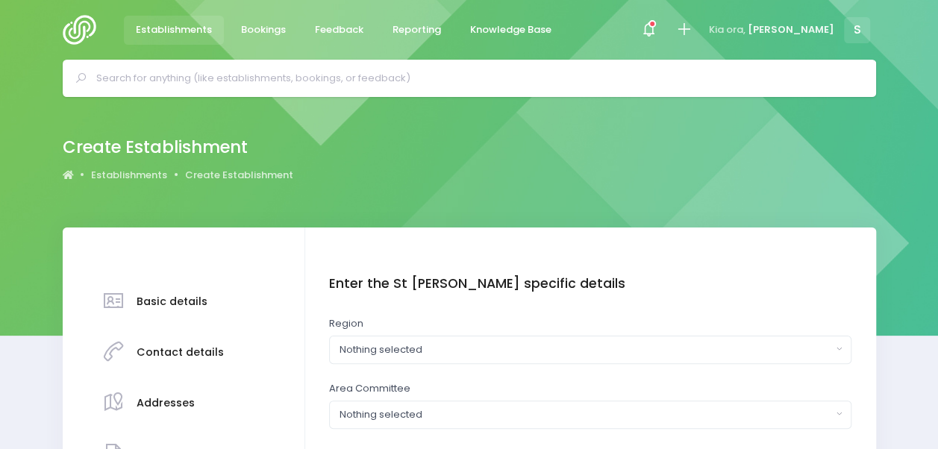
scroll to position [71, 0]
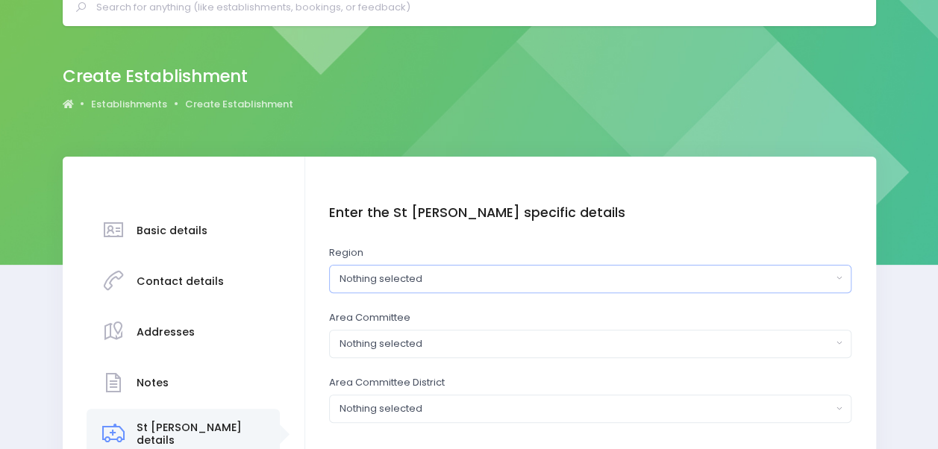
click at [469, 279] on div "Nothing selected" at bounding box center [586, 279] width 493 height 15
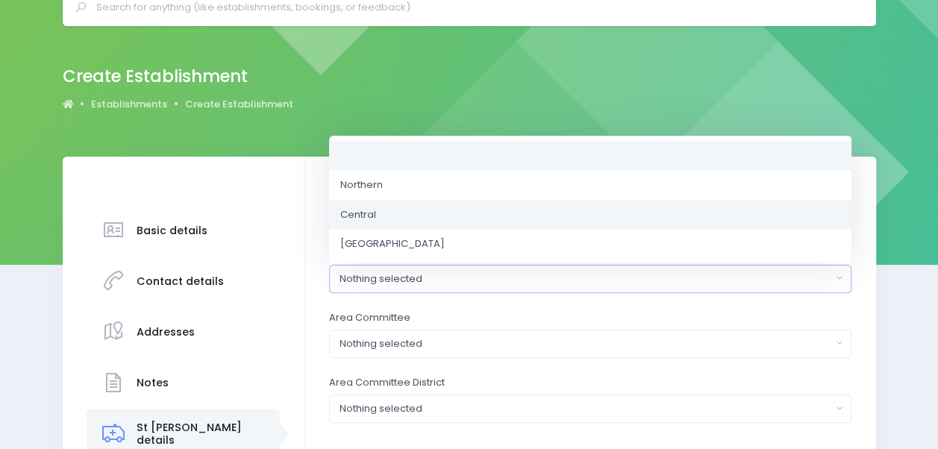
click at [466, 213] on link "Central" at bounding box center [590, 214] width 522 height 30
select select "Central"
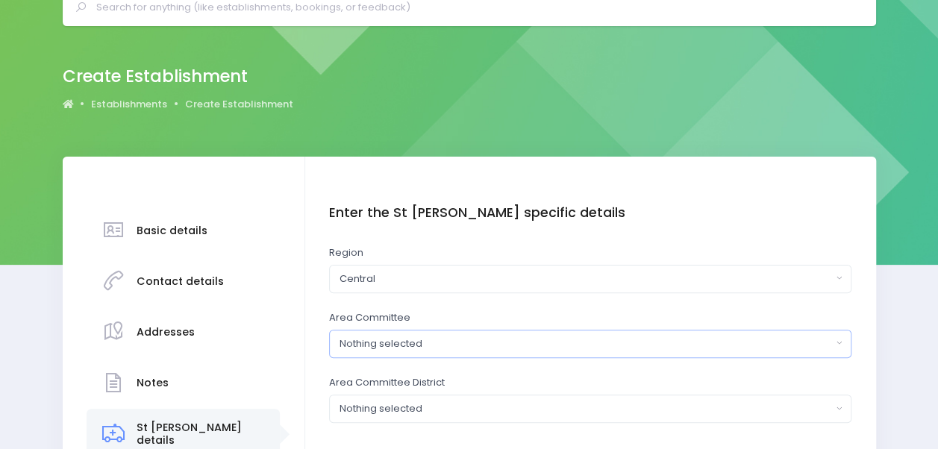
click at [417, 337] on div "Nothing selected" at bounding box center [586, 344] width 493 height 15
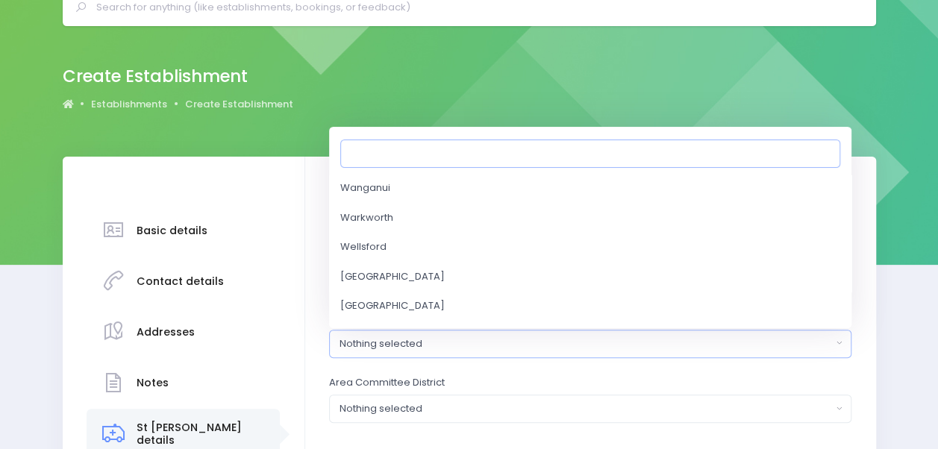
scroll to position [3978, 0]
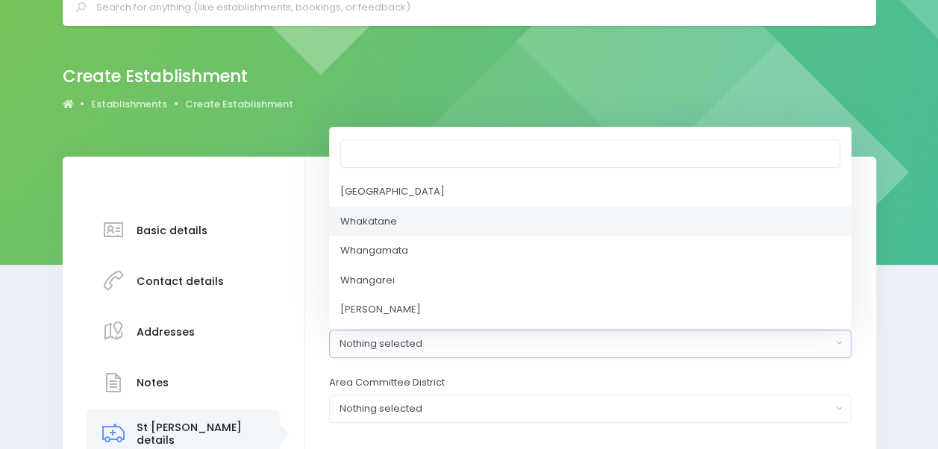
click at [462, 210] on link "Whakatane" at bounding box center [590, 222] width 522 height 30
select select "Whakatane"
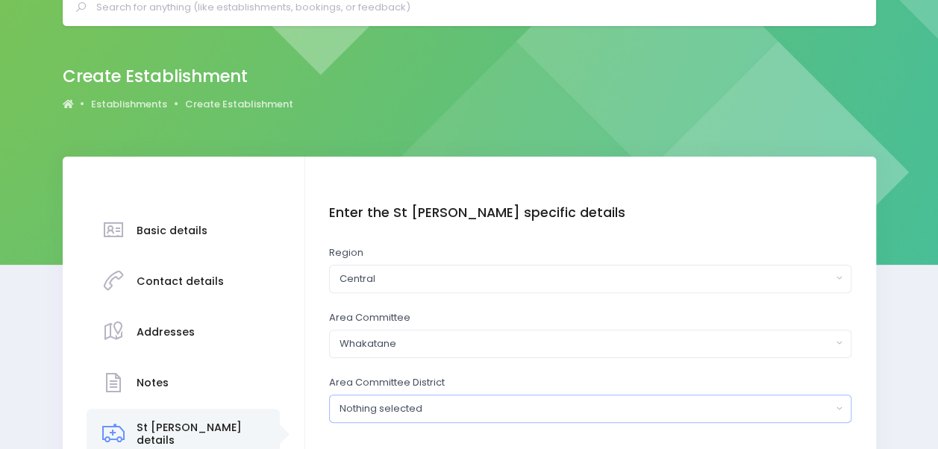
click at [409, 408] on div "Nothing selected" at bounding box center [586, 409] width 493 height 15
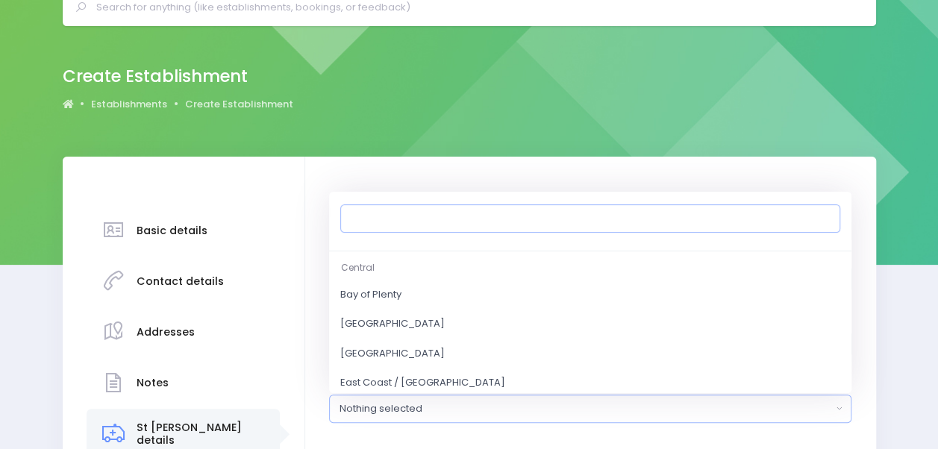
scroll to position [195, 0]
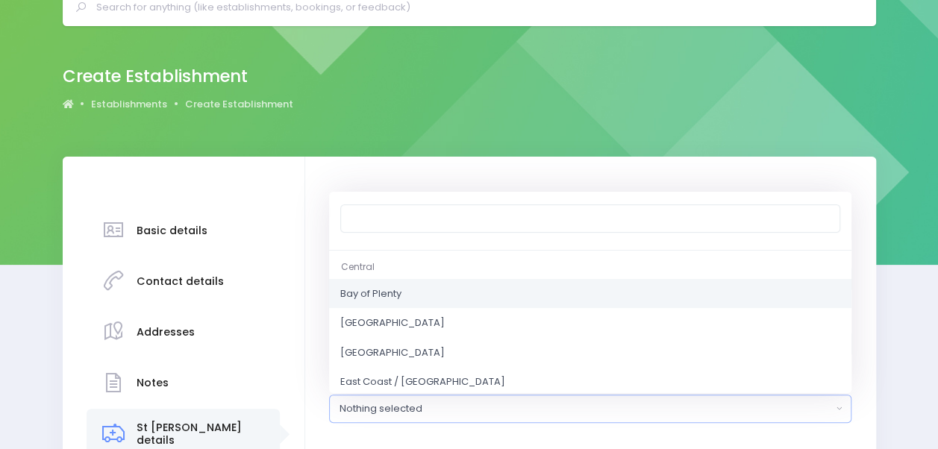
click at [431, 290] on link "Bay of Plenty" at bounding box center [590, 294] width 522 height 30
select select "Bay of Plenty"
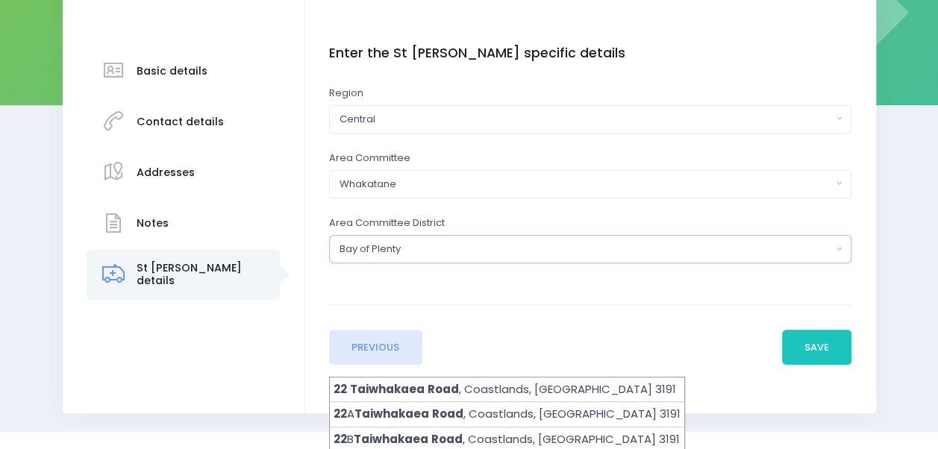
scroll to position [231, 0]
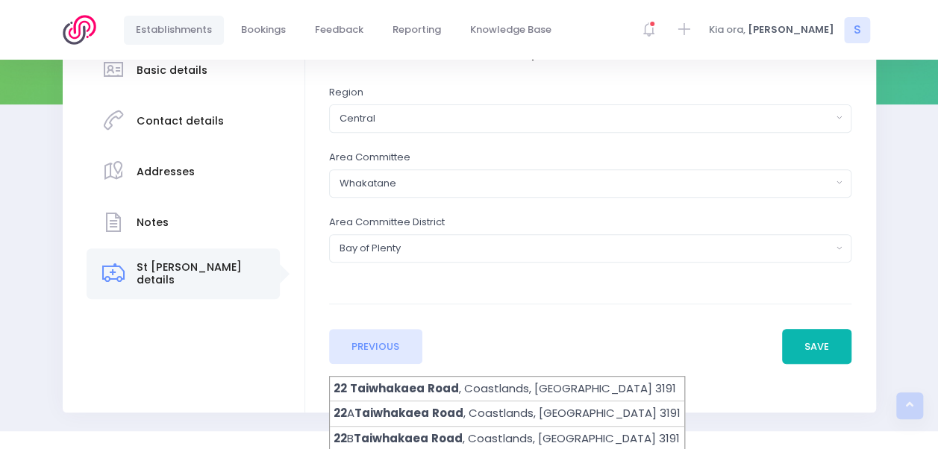
click at [800, 339] on button "Save" at bounding box center [817, 347] width 70 height 36
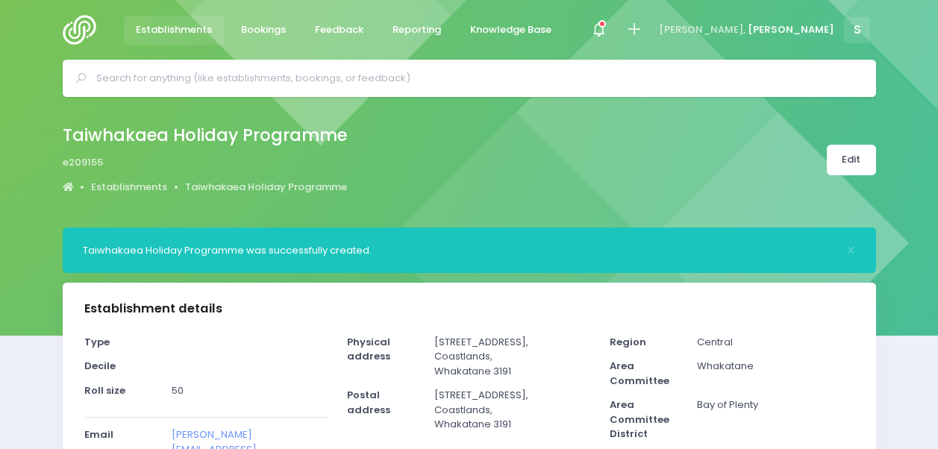
select select "5"
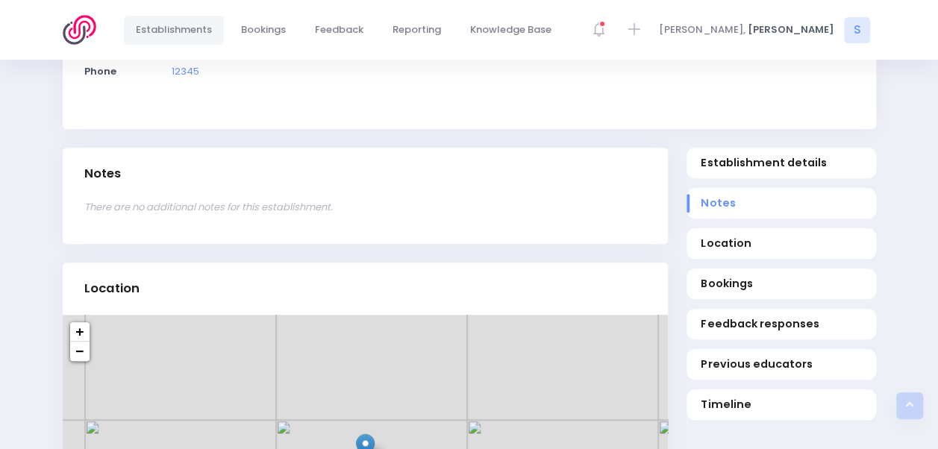
scroll to position [418, 0]
click at [775, 275] on span "Bookings" at bounding box center [781, 283] width 160 height 16
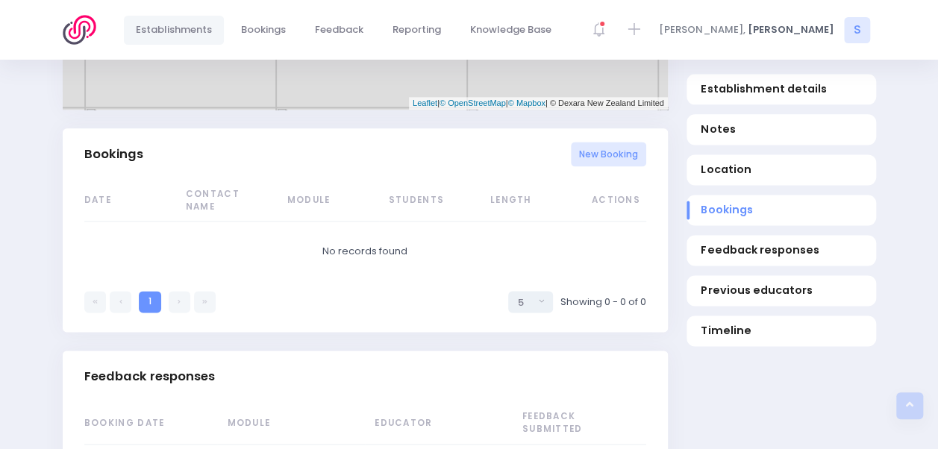
scroll to position [945, 0]
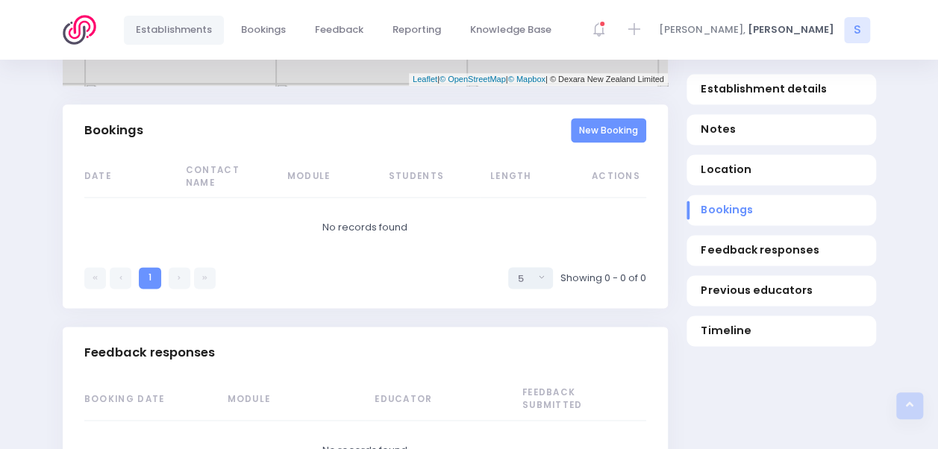
click at [624, 118] on link "New Booking" at bounding box center [608, 130] width 75 height 25
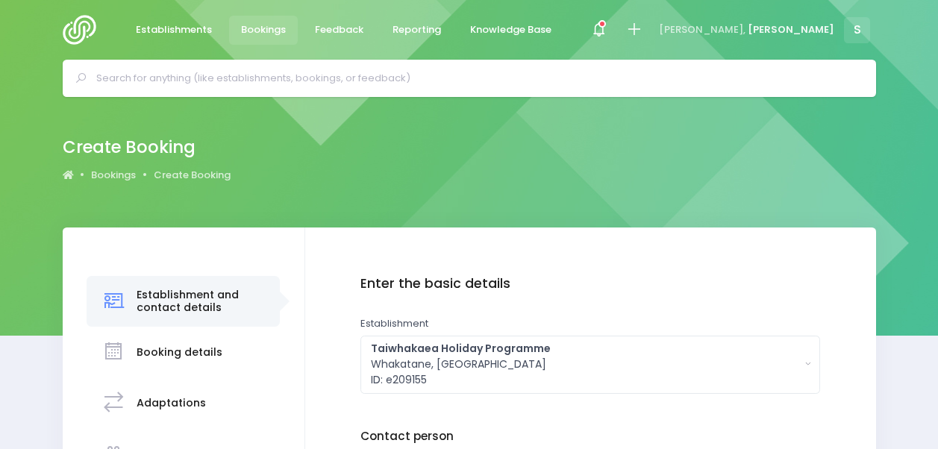
scroll to position [146, 0]
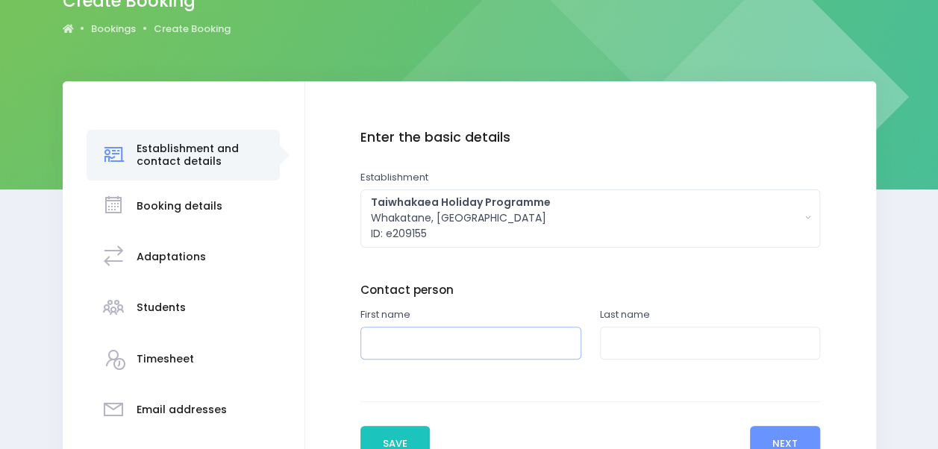
click at [489, 345] on input "text" at bounding box center [470, 344] width 221 height 34
type input "Danny"
click at [625, 345] on input "text" at bounding box center [710, 344] width 221 height 34
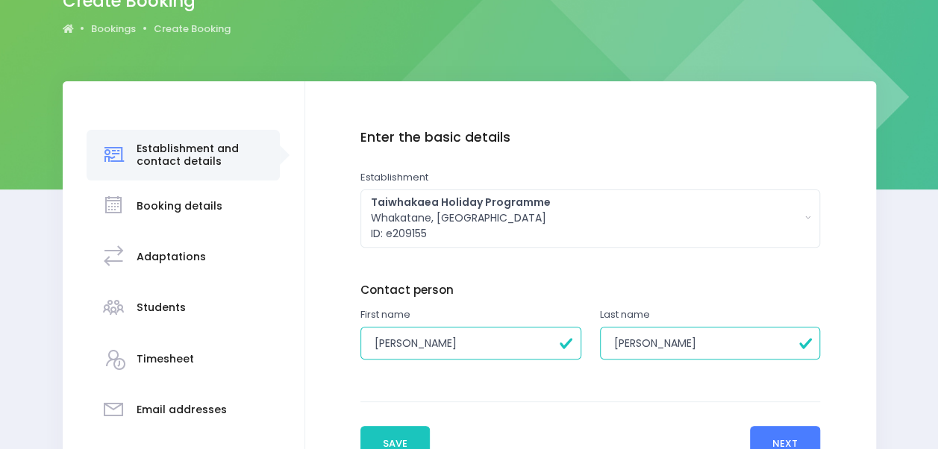
type input "Simon"
click at [782, 436] on button "Next" at bounding box center [785, 444] width 71 height 36
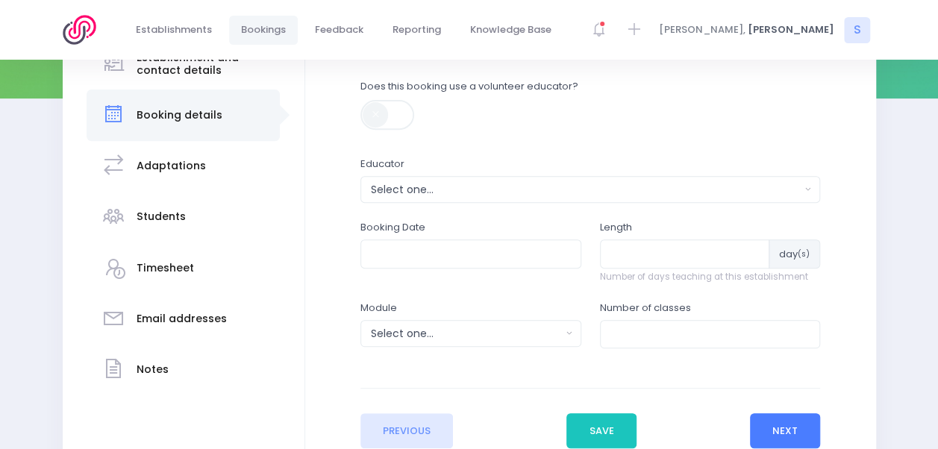
scroll to position [239, 0]
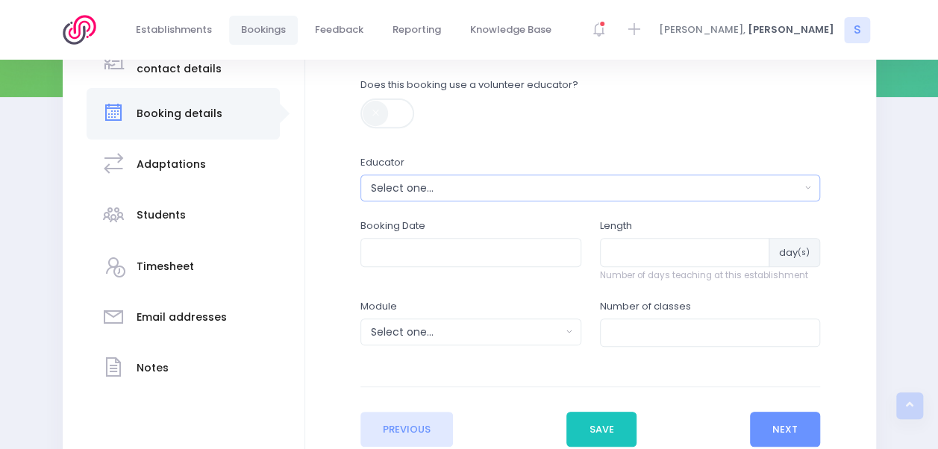
click at [502, 194] on div "Select one..." at bounding box center [586, 189] width 430 height 16
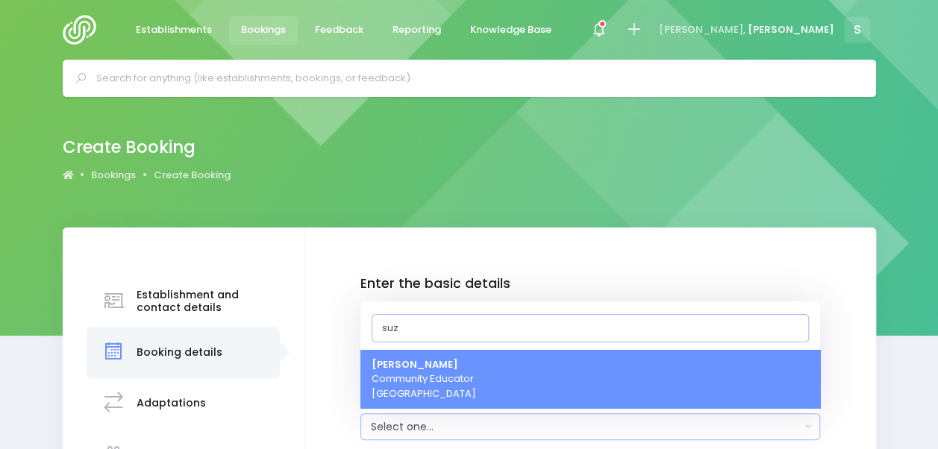
type input "suz"
click at [473, 381] on span "Suzanne Woods Community Educator Central Region" at bounding box center [424, 380] width 104 height 44
select select "129998"
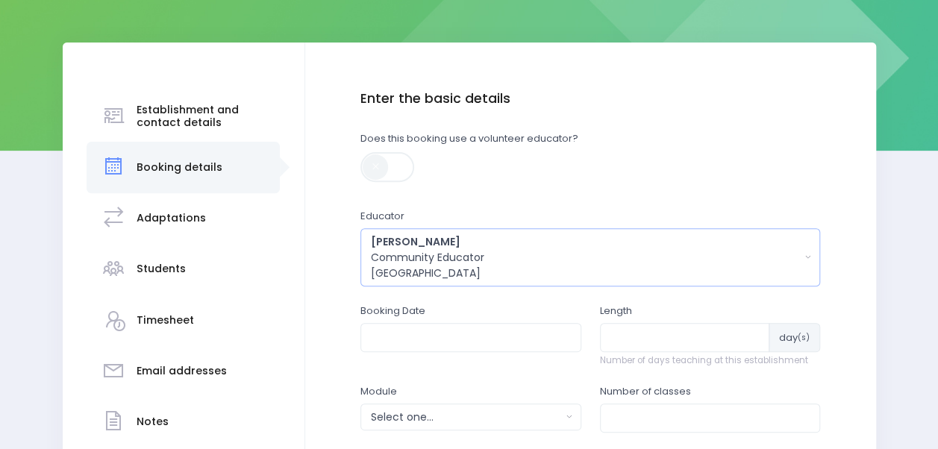
scroll to position [188, 0]
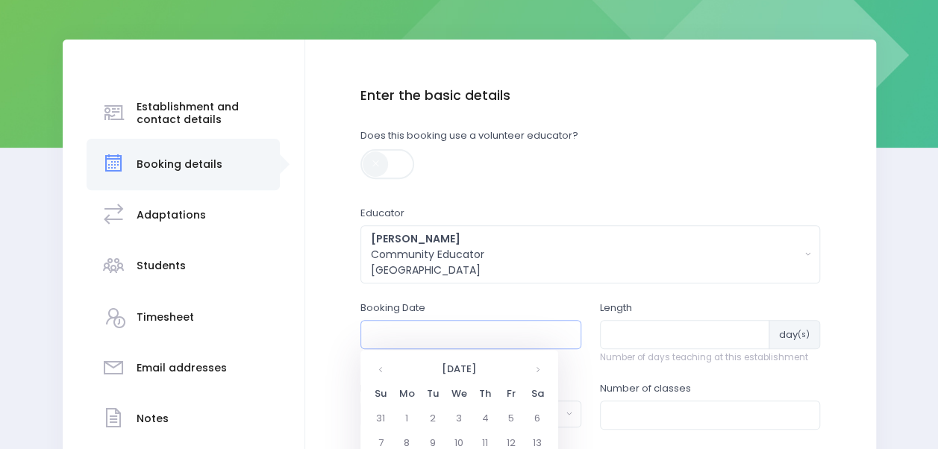
click at [465, 334] on input "text" at bounding box center [470, 334] width 221 height 28
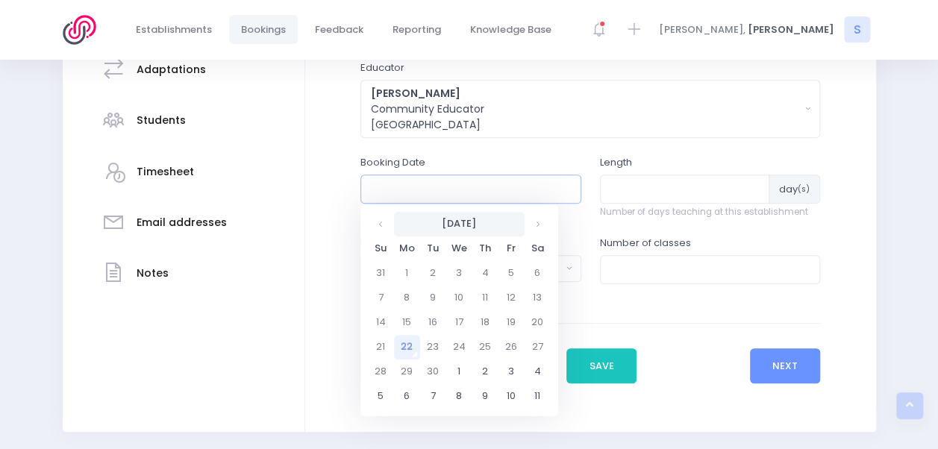
scroll to position [357, 0]
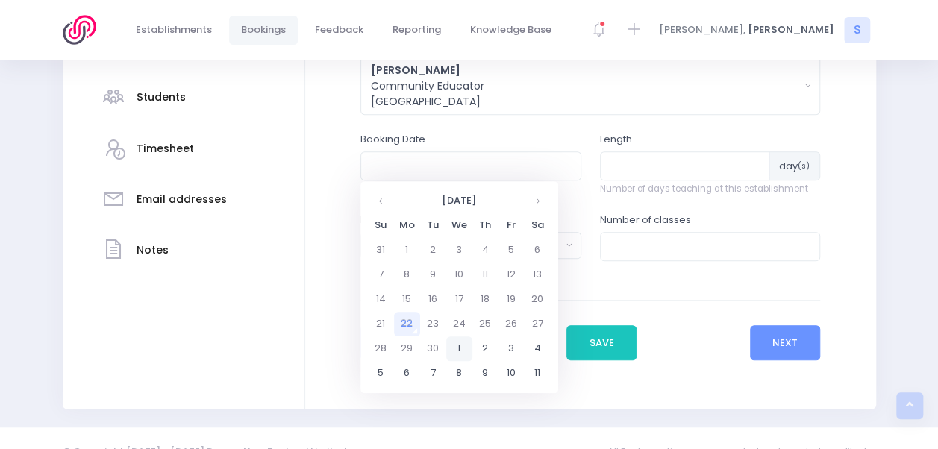
click at [459, 346] on td "1" at bounding box center [459, 349] width 26 height 25
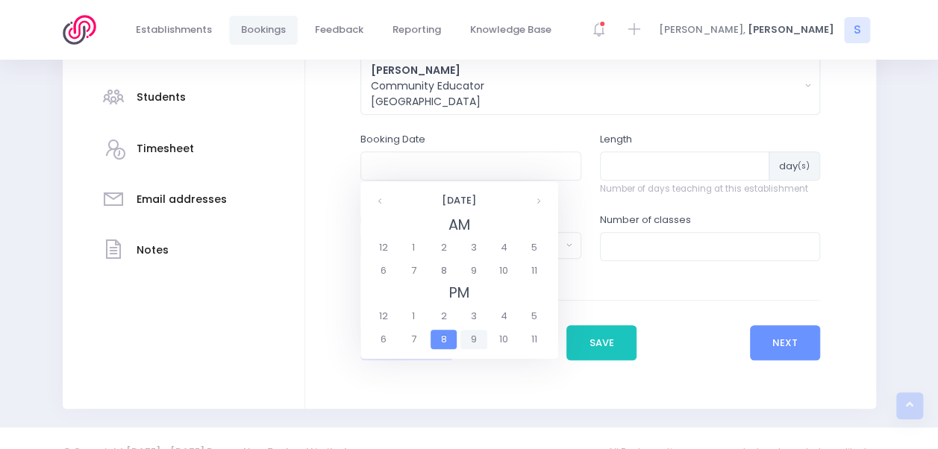
click at [476, 340] on span "9" at bounding box center [474, 339] width 26 height 19
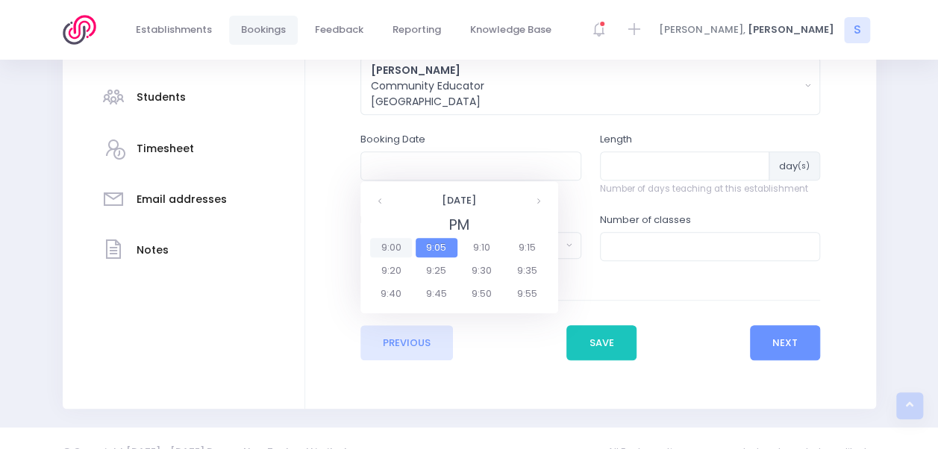
click at [393, 252] on span "9:00" at bounding box center [391, 247] width 42 height 19
type input "01/10/2025 09:00 PM"
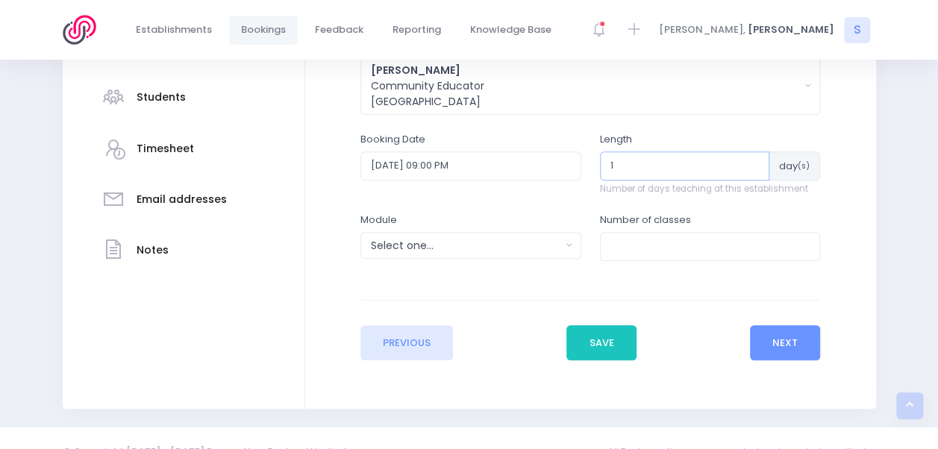
type input "1"
click at [754, 160] on input "1" at bounding box center [685, 166] width 170 height 28
click at [464, 245] on div "Select one..." at bounding box center [466, 246] width 190 height 16
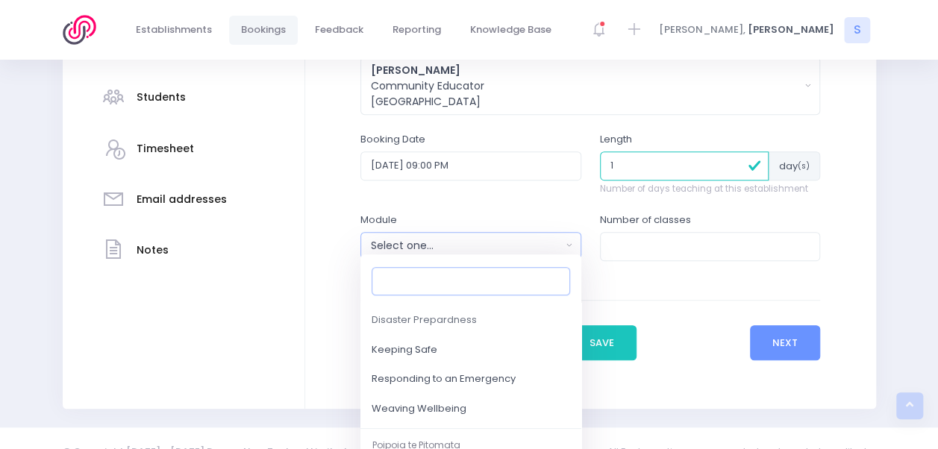
scroll to position [322, 0]
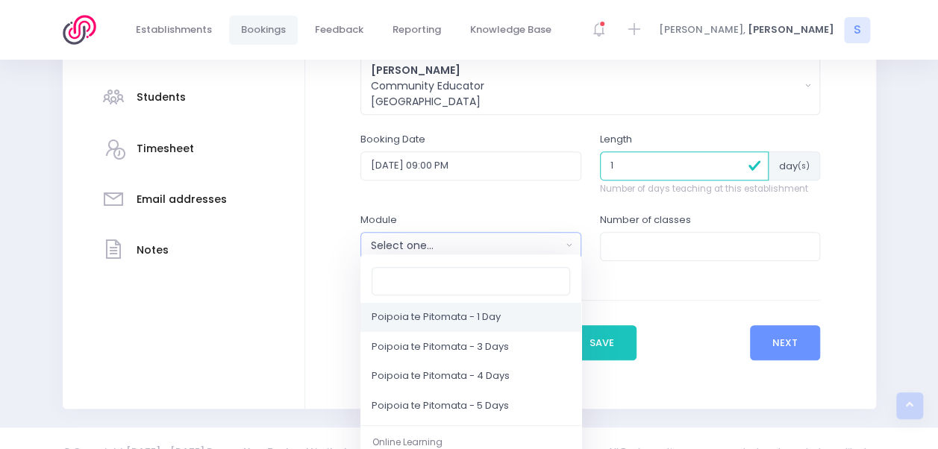
click at [499, 318] on span "Poipoia te Pitomata - 1 Day" at bounding box center [436, 317] width 129 height 15
select select "Poipoia te Pitomata - 1 Day"
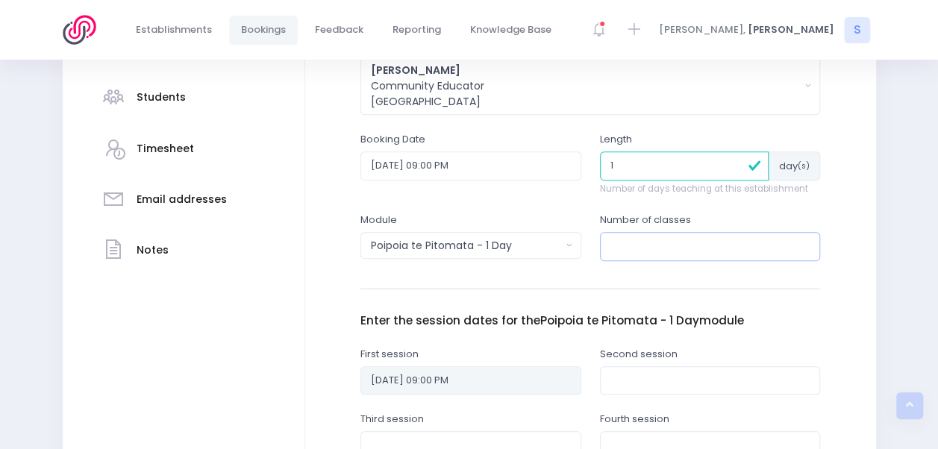
click at [692, 247] on input "number" at bounding box center [710, 246] width 221 height 28
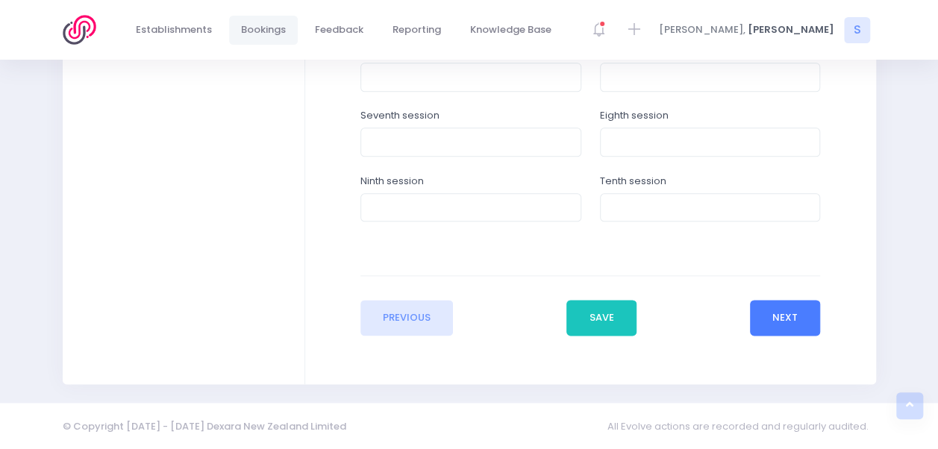
type input "1"
click at [787, 312] on button "Next" at bounding box center [785, 318] width 71 height 36
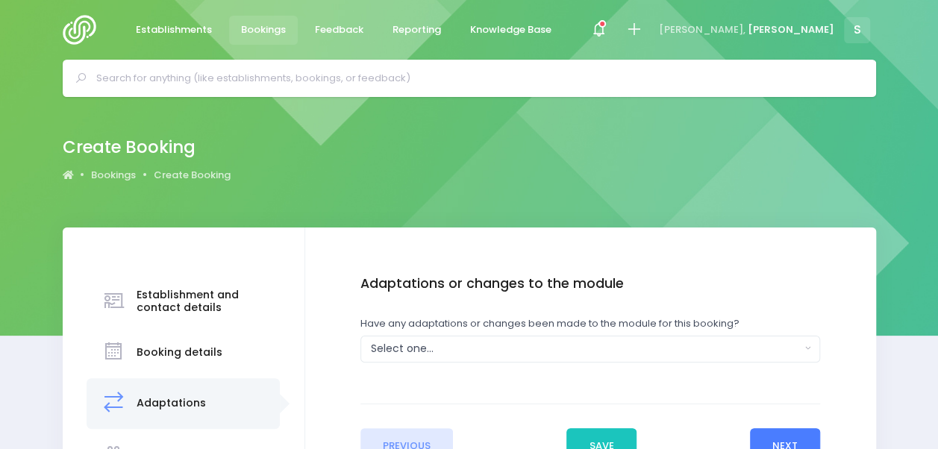
scroll to position [51, 0]
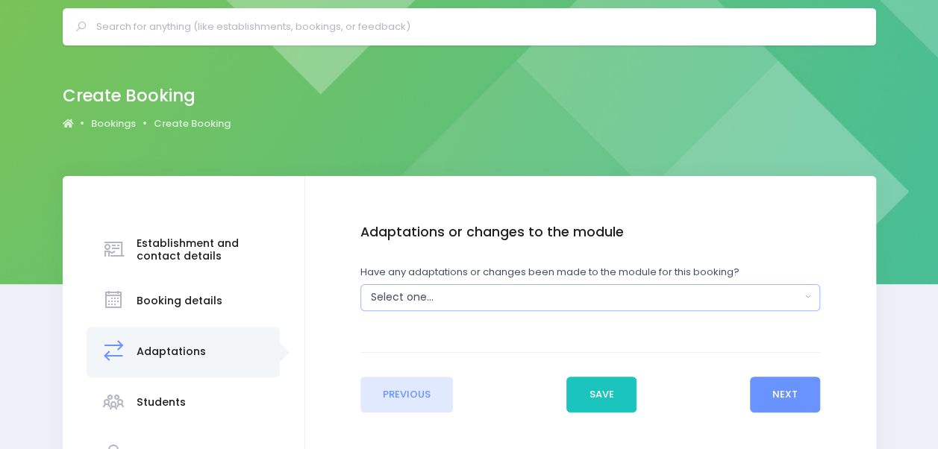
click at [591, 285] on button "Select one..." at bounding box center [590, 297] width 460 height 27
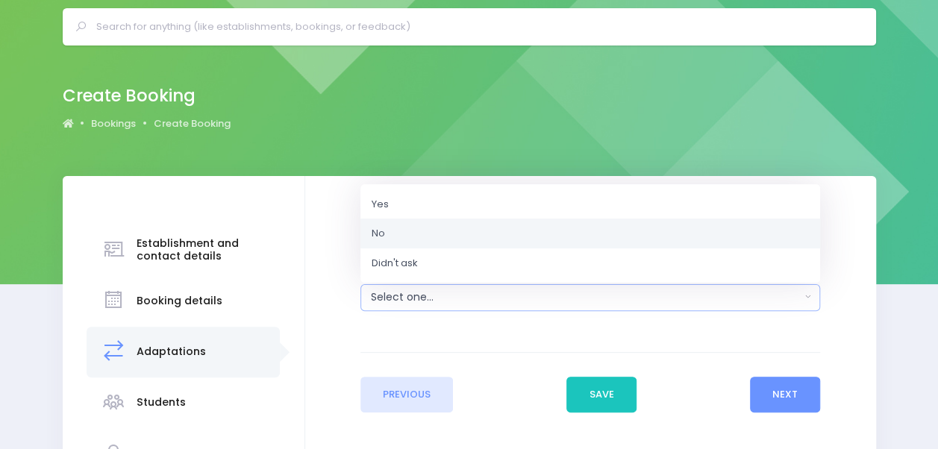
click at [557, 246] on link "No" at bounding box center [590, 234] width 460 height 30
select select "No"
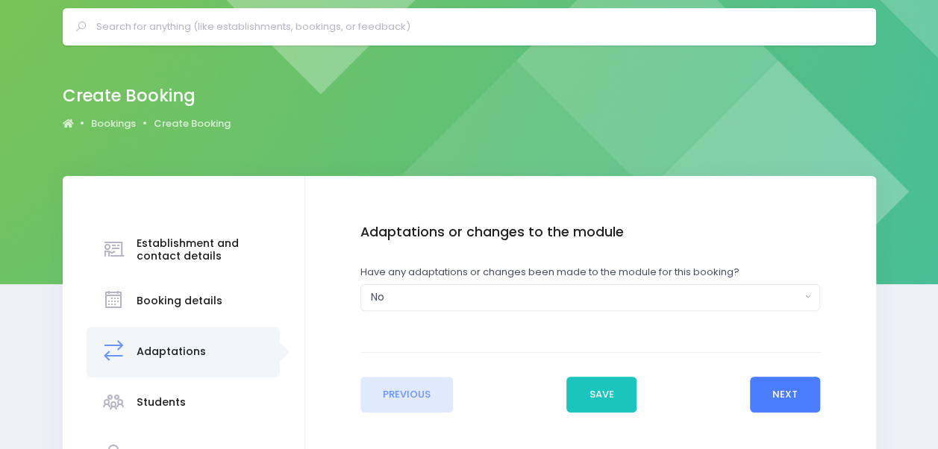
click at [798, 395] on button "Next" at bounding box center [785, 395] width 71 height 36
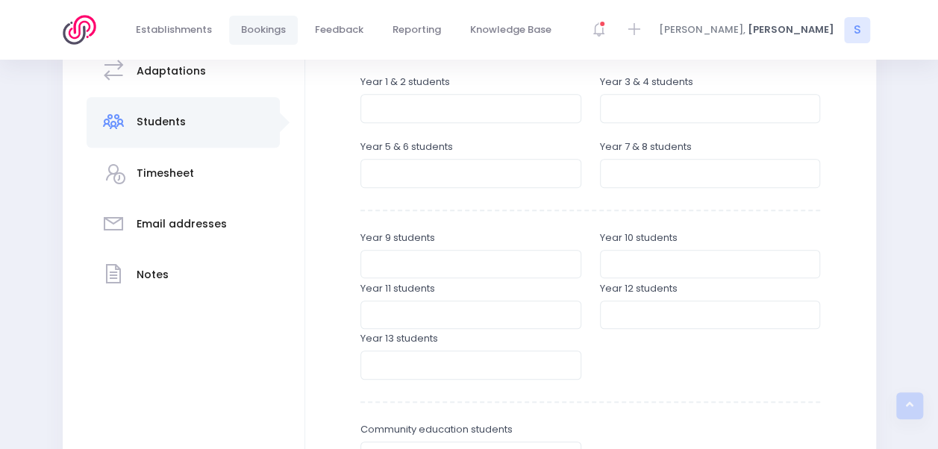
scroll to position [347, 0]
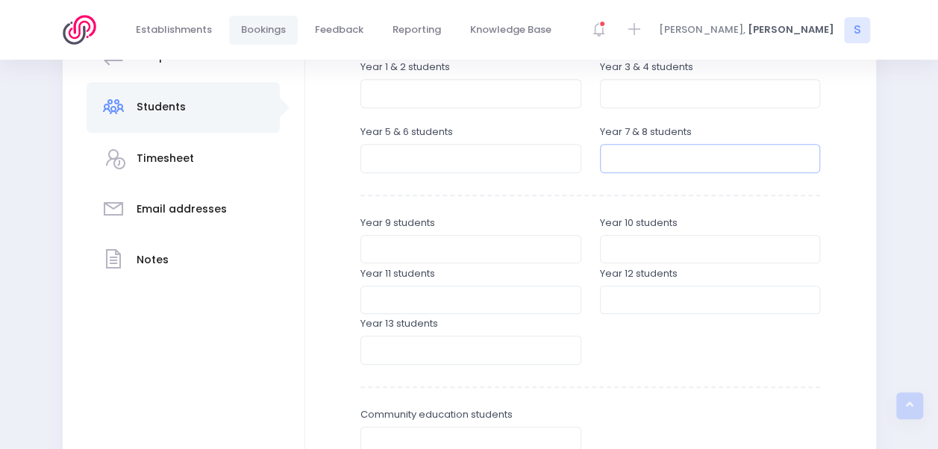
click at [682, 162] on input "number" at bounding box center [710, 158] width 221 height 28
type input "6"
click at [499, 260] on input "3" at bounding box center [470, 249] width 221 height 28
type input "3"
click at [684, 249] on input "number" at bounding box center [710, 249] width 221 height 28
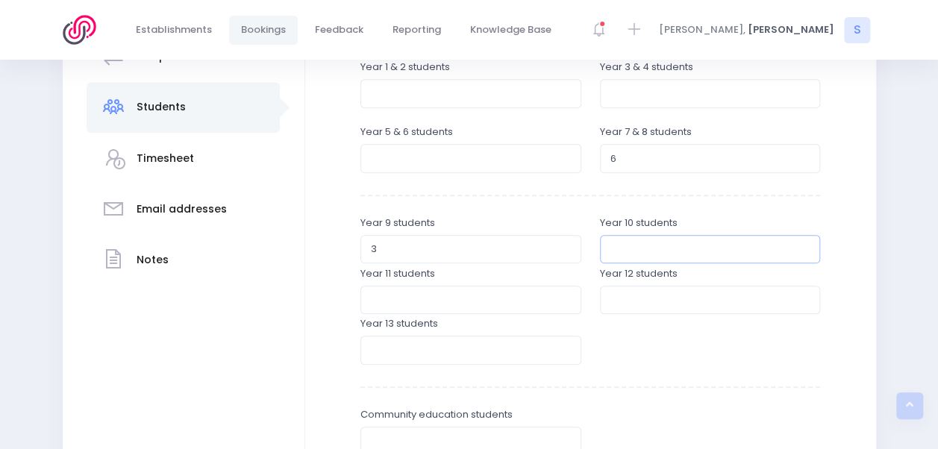
type input "4"
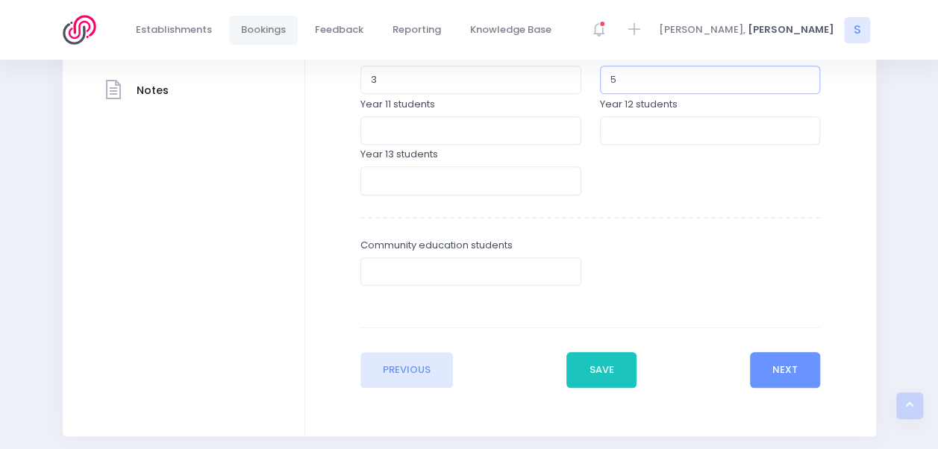
scroll to position [569, 0]
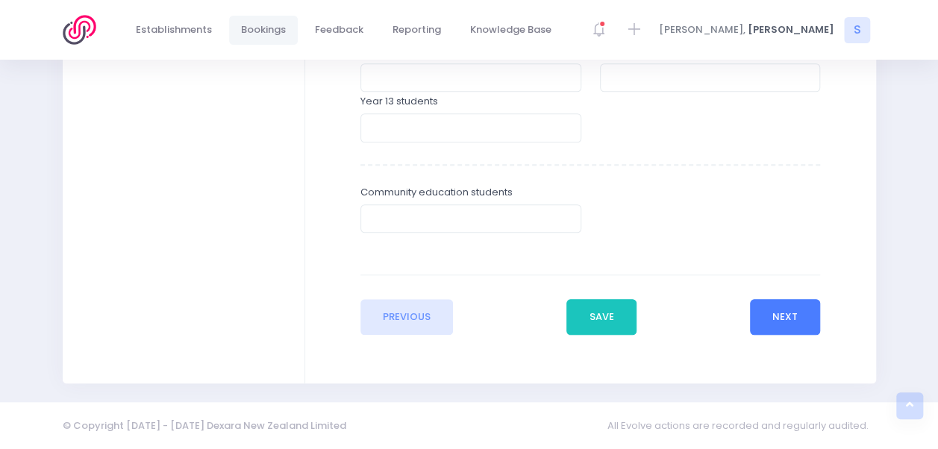
type input "5"
click at [781, 313] on button "Next" at bounding box center [785, 317] width 71 height 36
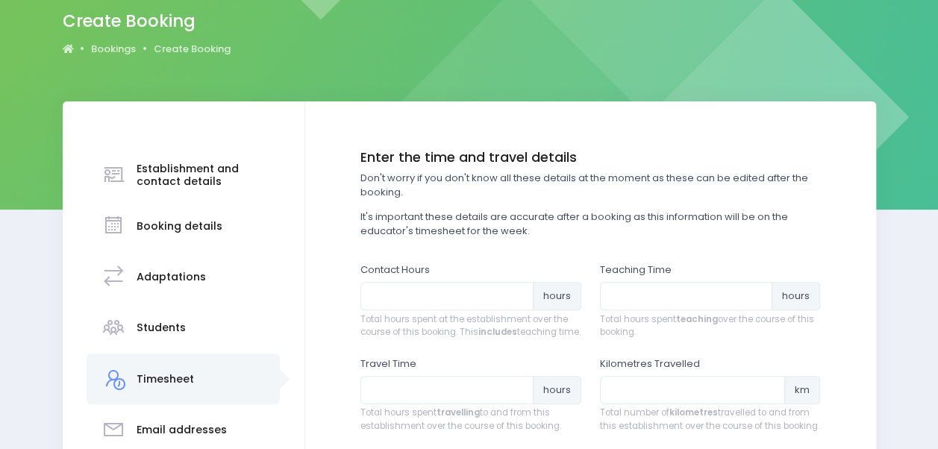
scroll to position [128, 0]
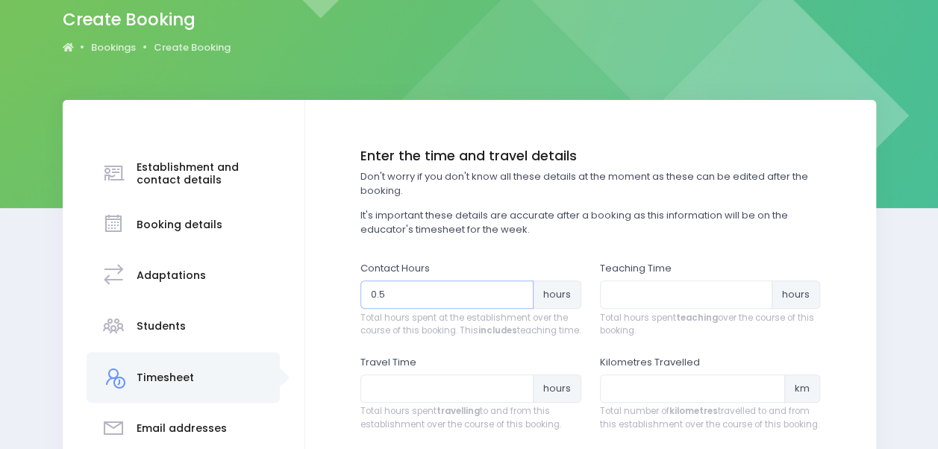
click at [518, 291] on input "0.5" at bounding box center [446, 295] width 173 height 28
click at [518, 291] on input "0.75" at bounding box center [446, 295] width 173 height 28
click at [518, 291] on input "1" at bounding box center [446, 295] width 173 height 28
click at [518, 291] on input "1.25" at bounding box center [446, 295] width 173 height 28
click at [518, 291] on input "1.5" at bounding box center [446, 295] width 173 height 28
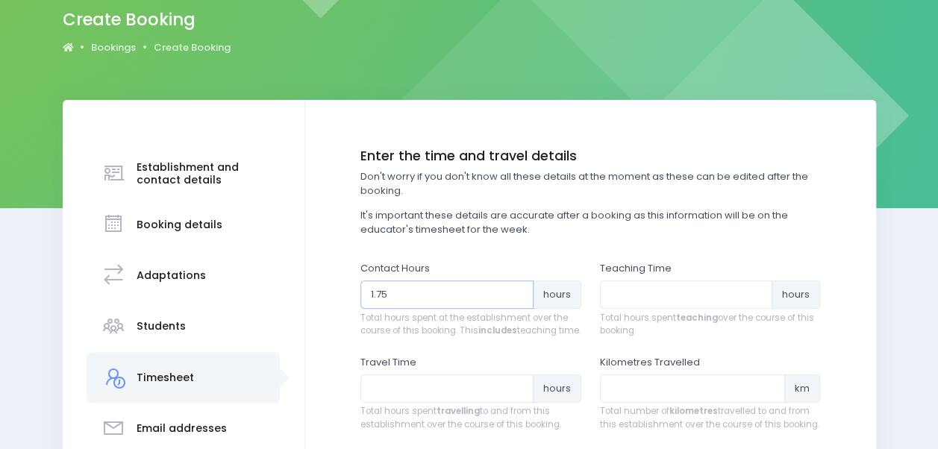
click at [518, 291] on input "1.75" at bounding box center [446, 295] width 173 height 28
click at [518, 291] on input "2" at bounding box center [446, 295] width 173 height 28
click at [518, 291] on input "3.75" at bounding box center [446, 295] width 173 height 28
click at [518, 291] on input "4" at bounding box center [446, 295] width 173 height 28
click at [518, 291] on input "4.25" at bounding box center [446, 295] width 173 height 28
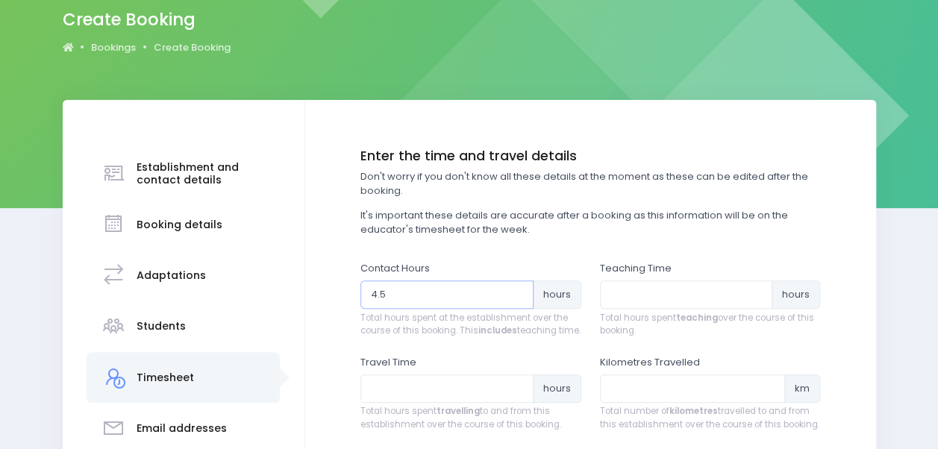
click at [518, 291] on input "4.5" at bounding box center [446, 295] width 173 height 28
click at [518, 291] on input "4.75" at bounding box center [446, 295] width 173 height 28
click at [518, 291] on input "5" at bounding box center [446, 295] width 173 height 28
click at [518, 291] on input "5.25" at bounding box center [446, 295] width 173 height 28
click at [518, 291] on input "5.5" at bounding box center [446, 295] width 173 height 28
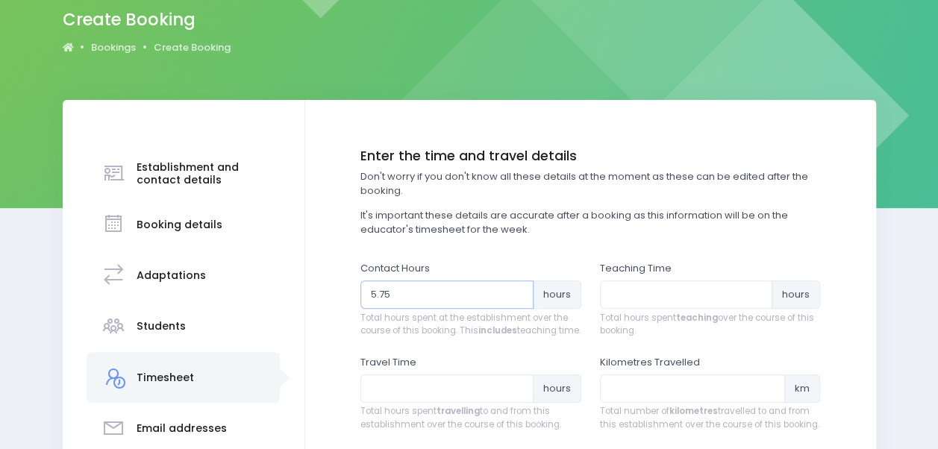
click at [518, 291] on input "5.75" at bounding box center [446, 295] width 173 height 28
type input "6"
click at [518, 291] on input "6" at bounding box center [446, 295] width 173 height 28
click at [757, 291] on input "0.25" at bounding box center [686, 295] width 173 height 28
click at [757, 291] on input "0.5" at bounding box center [686, 295] width 173 height 28
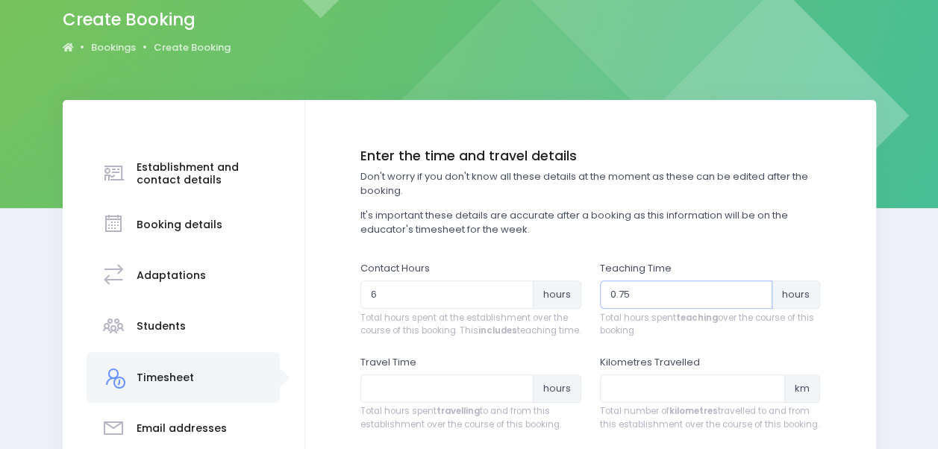
click at [757, 291] on input "0.75" at bounding box center [686, 295] width 173 height 28
click at [757, 291] on input "1" at bounding box center [686, 295] width 173 height 28
click at [757, 291] on input "1.25" at bounding box center [686, 295] width 173 height 28
click at [757, 291] on input "1.5" at bounding box center [686, 295] width 173 height 28
click at [757, 291] on input "1.75" at bounding box center [686, 295] width 173 height 28
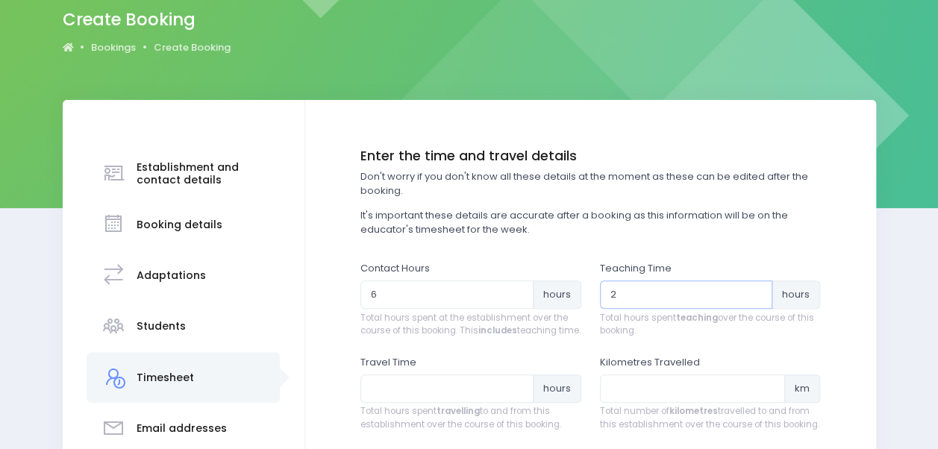
click at [757, 291] on input "2" at bounding box center [686, 295] width 173 height 28
click at [757, 291] on input "2.25" at bounding box center [686, 295] width 173 height 28
click at [757, 291] on input "2.5" at bounding box center [686, 295] width 173 height 28
click at [757, 291] on input "2.75" at bounding box center [686, 295] width 173 height 28
click at [757, 291] on input "3" at bounding box center [686, 295] width 173 height 28
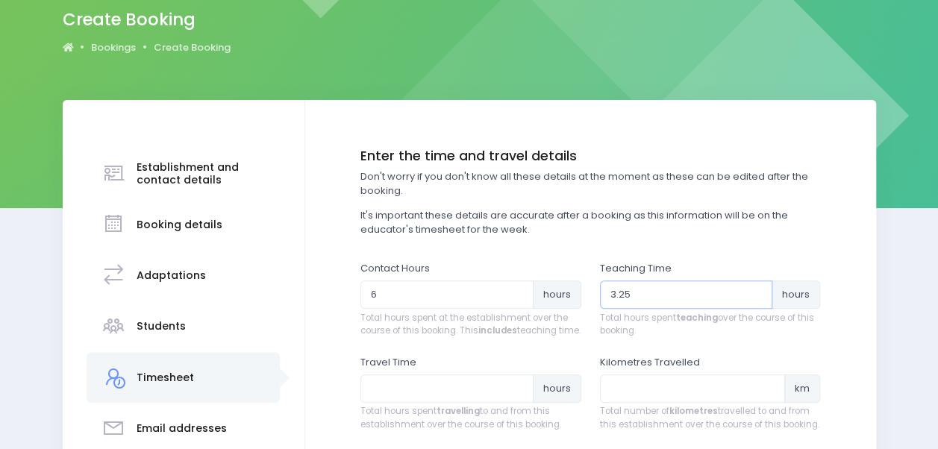
click at [757, 291] on input "3.25" at bounding box center [686, 295] width 173 height 28
click at [757, 291] on input "3.5" at bounding box center [686, 295] width 173 height 28
click at [757, 291] on input "3.75" at bounding box center [686, 295] width 173 height 28
click at [757, 291] on input "4" at bounding box center [686, 295] width 173 height 28
click at [757, 291] on input "4.25" at bounding box center [686, 295] width 173 height 28
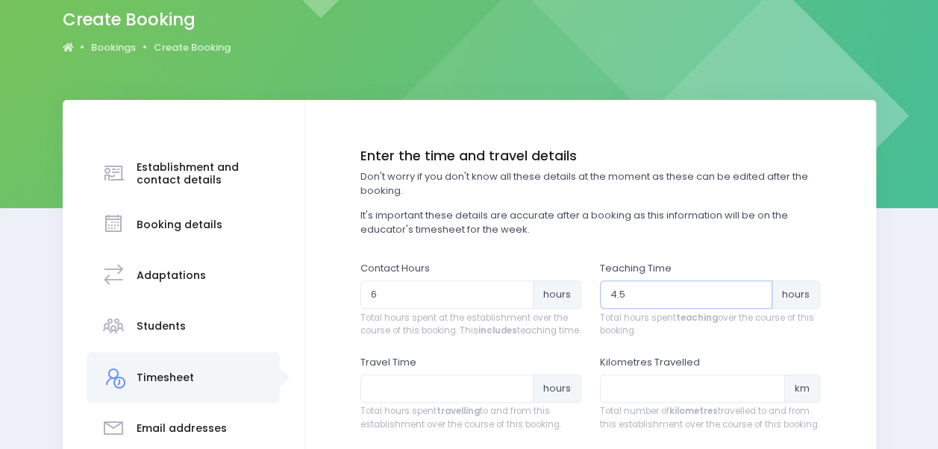
type input "4.5"
click at [757, 291] on input "4.5" at bounding box center [686, 295] width 173 height 28
click at [516, 396] on input "0.25" at bounding box center [446, 389] width 173 height 28
type input "0.5"
click at [516, 396] on input "0.5" at bounding box center [446, 389] width 173 height 28
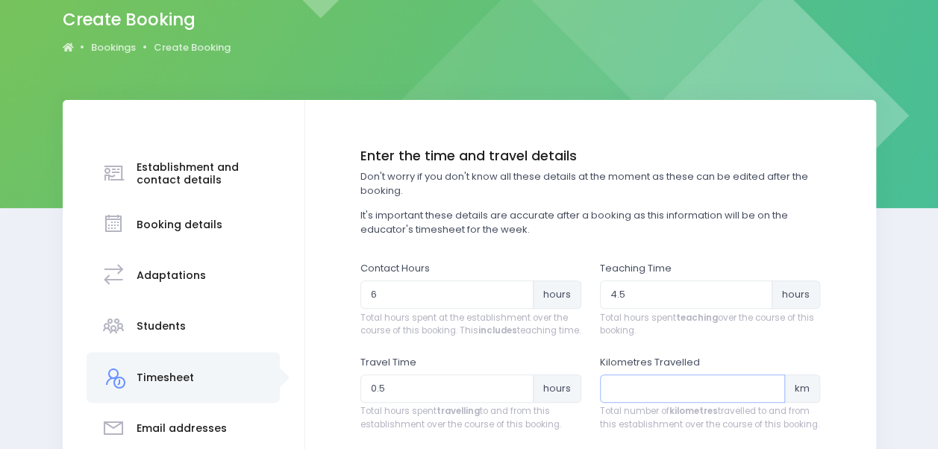
click at [626, 403] on input "number" at bounding box center [693, 389] width 186 height 28
type input "13"
click at [413, 403] on input "0.5" at bounding box center [446, 389] width 173 height 28
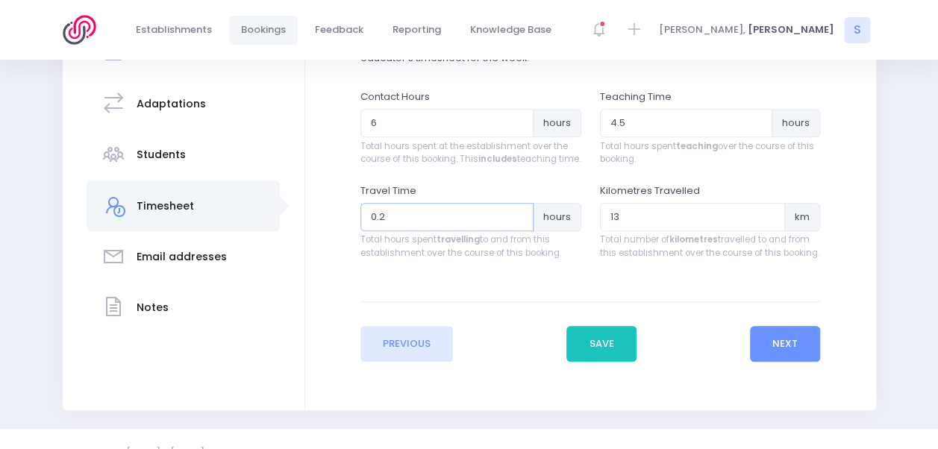
scroll to position [302, 0]
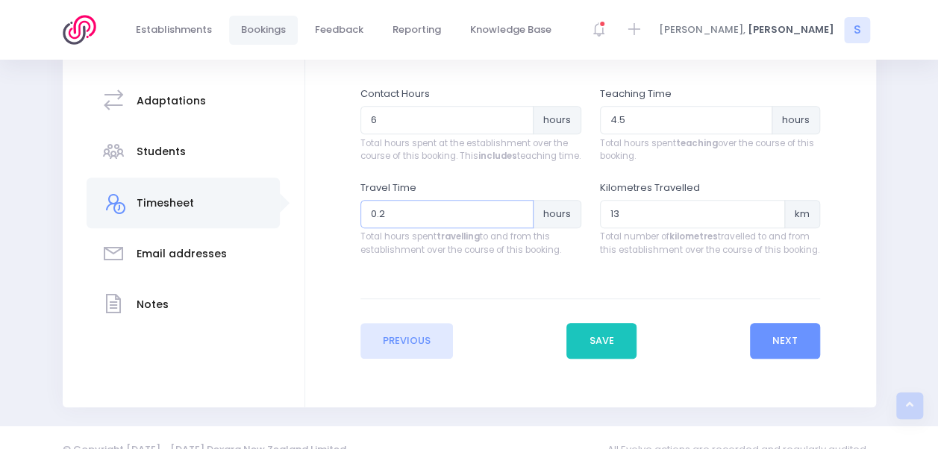
type input "0.2"
click at [797, 334] on div "Previous Save Next" at bounding box center [590, 329] width 460 height 60
click at [794, 353] on button "Next" at bounding box center [785, 341] width 71 height 36
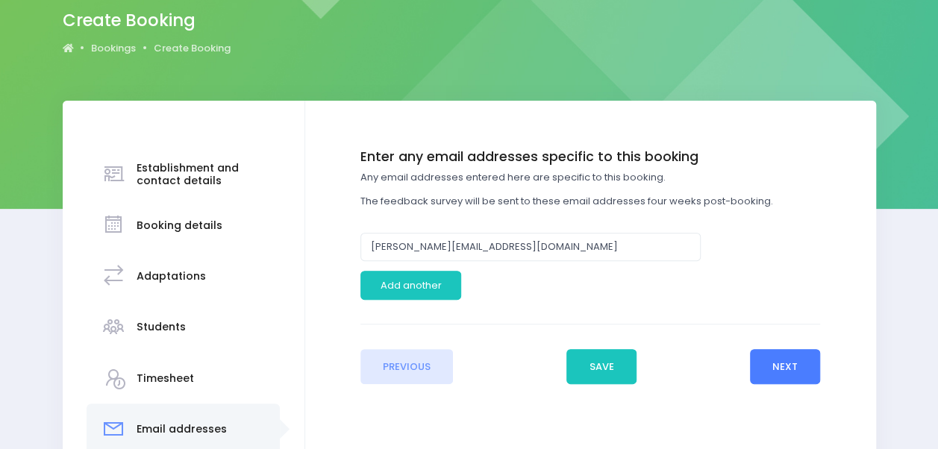
scroll to position [202, 0]
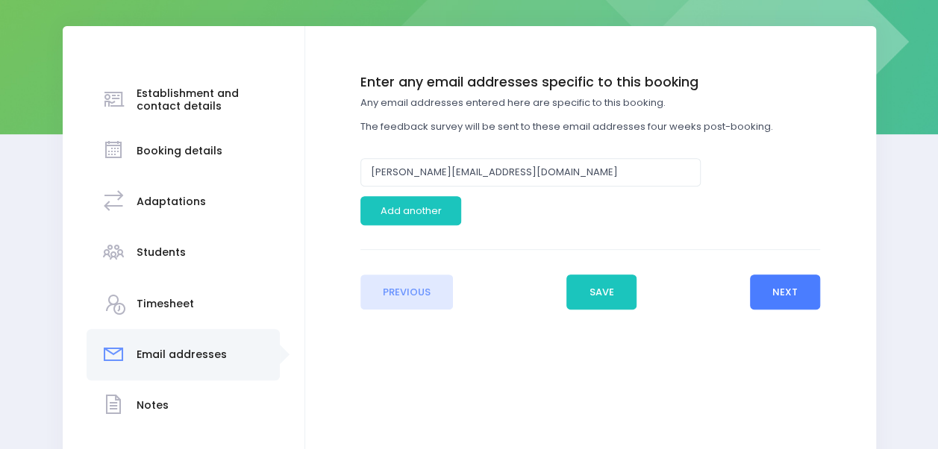
click at [790, 299] on button "Next" at bounding box center [785, 293] width 71 height 36
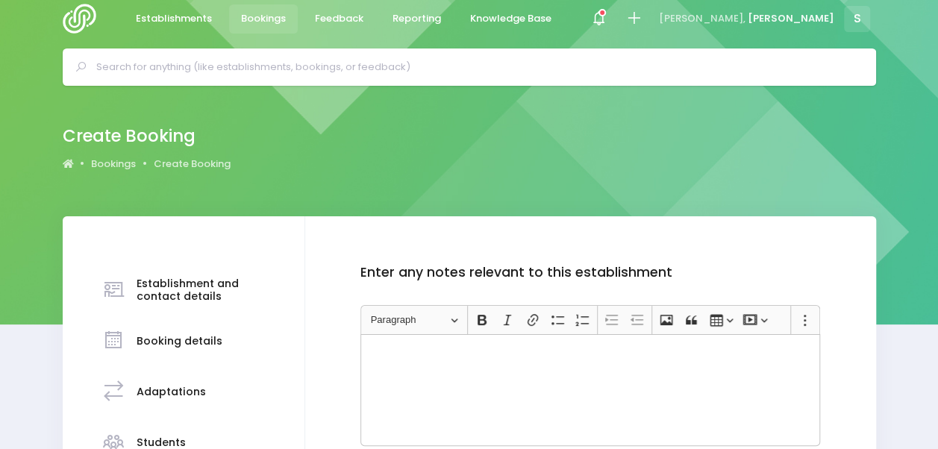
scroll to position [0, 0]
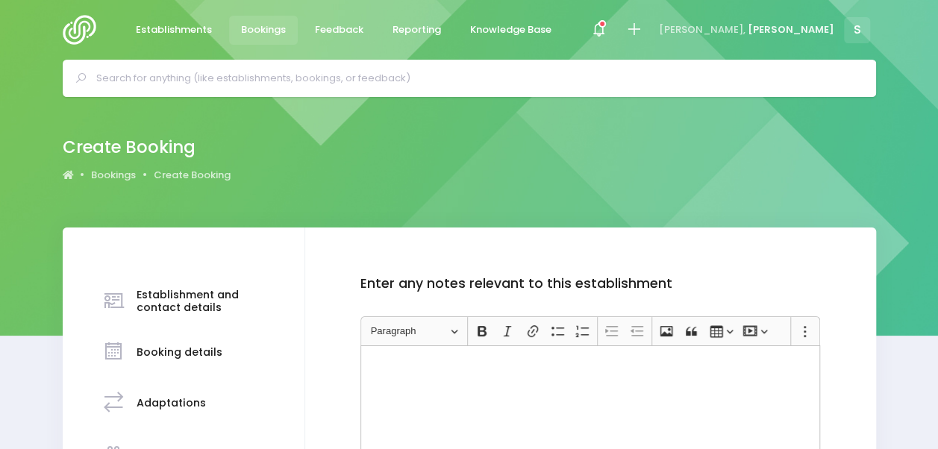
click at [591, 374] on div "Rich Text Editor, main" at bounding box center [590, 402] width 460 height 112
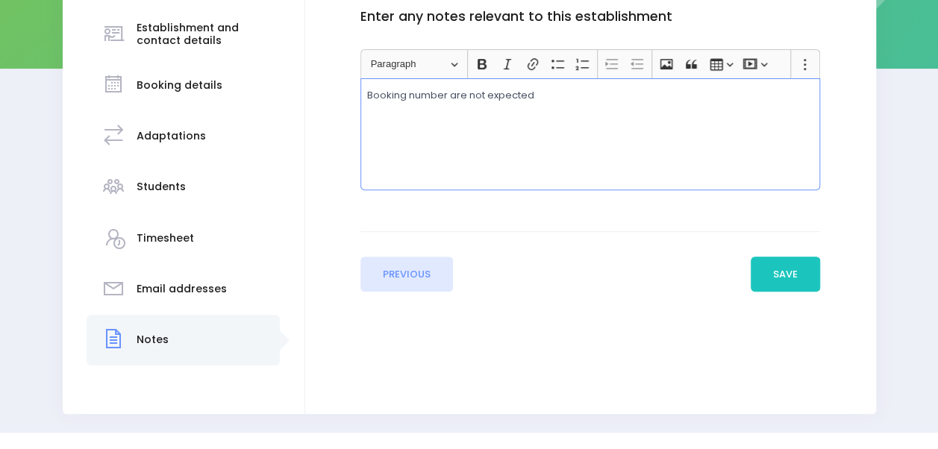
scroll to position [299, 0]
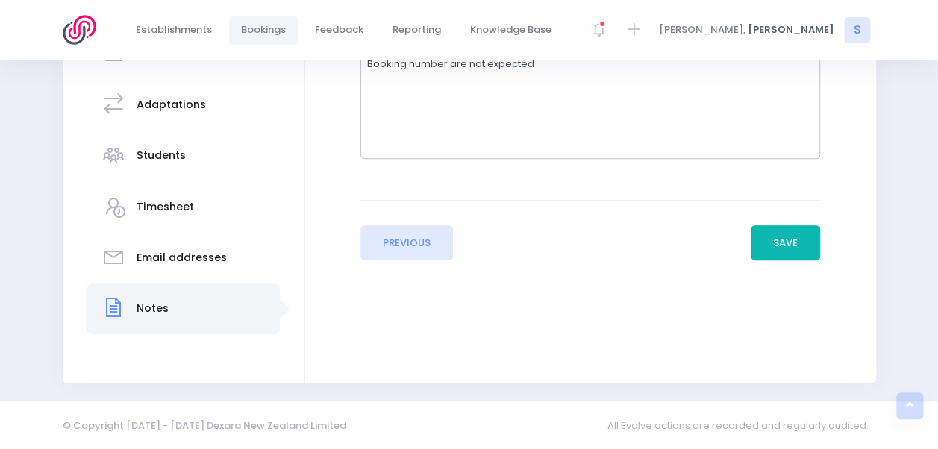
click at [784, 242] on button "Save" at bounding box center [786, 243] width 70 height 36
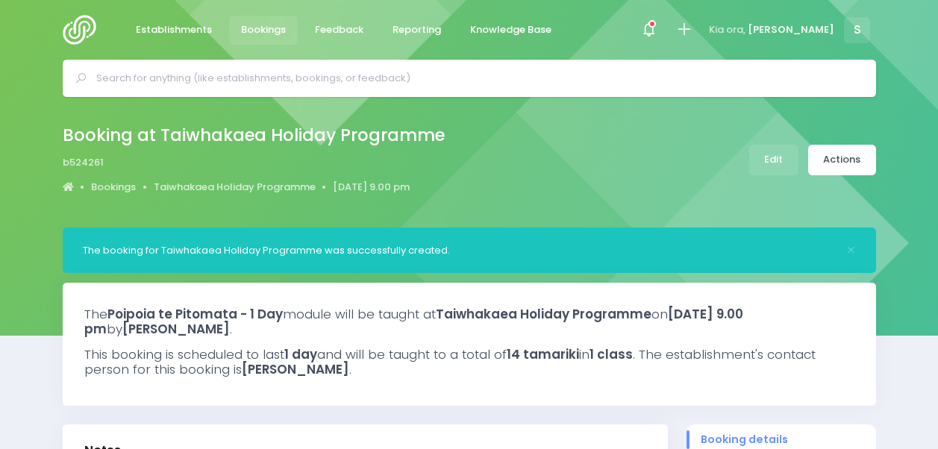
select select "5"
click at [823, 156] on link "Actions" at bounding box center [842, 160] width 68 height 31
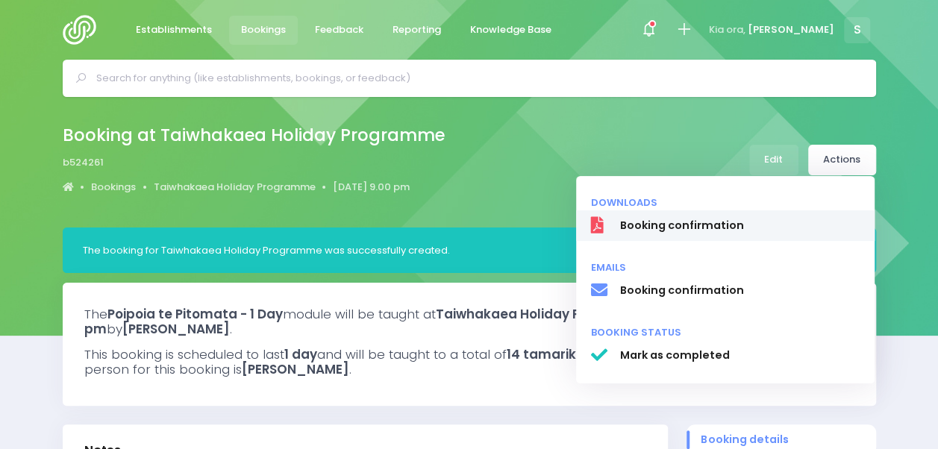
click at [695, 212] on link "Booking confirmation" at bounding box center [725, 225] width 299 height 31
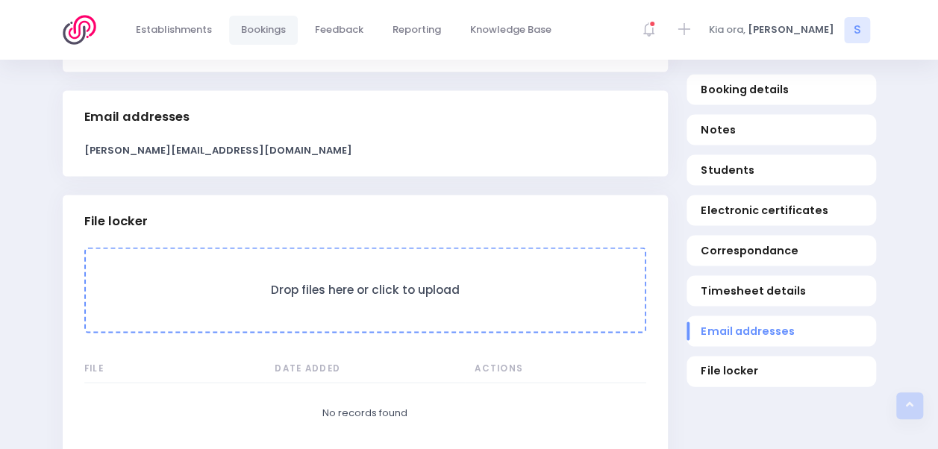
scroll to position [1387, 0]
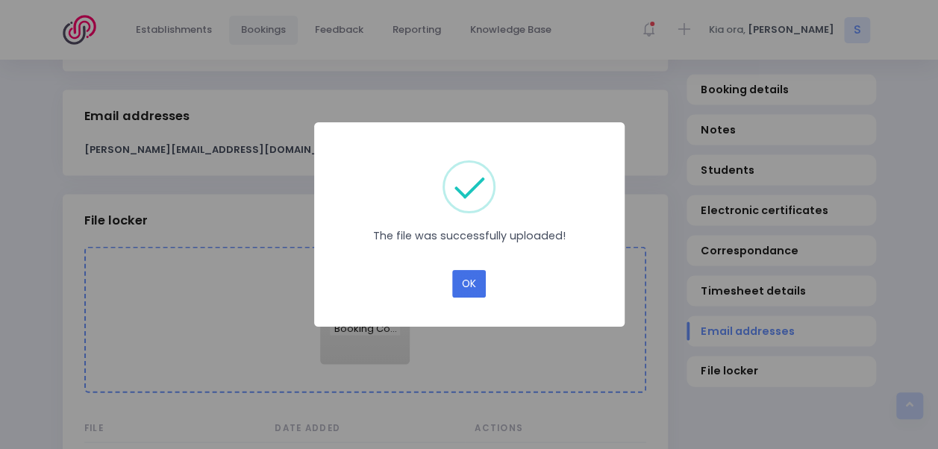
click at [464, 283] on button "OK" at bounding box center [469, 284] width 34 height 28
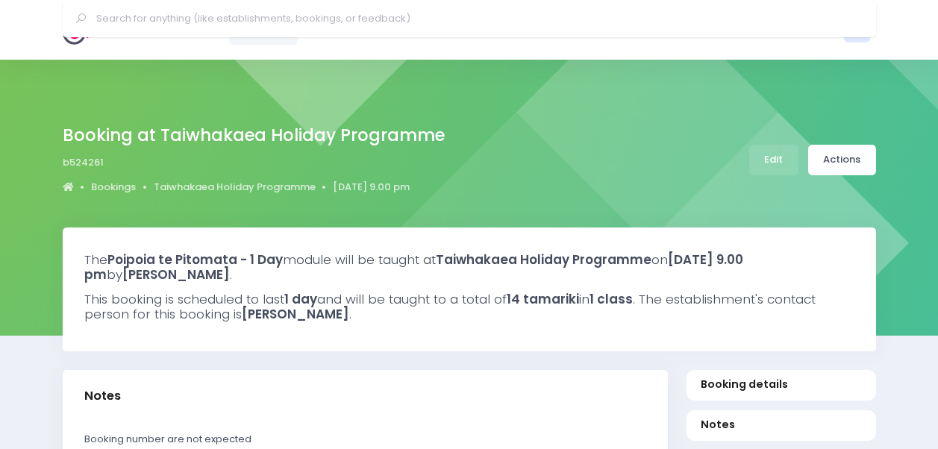
select select "5"
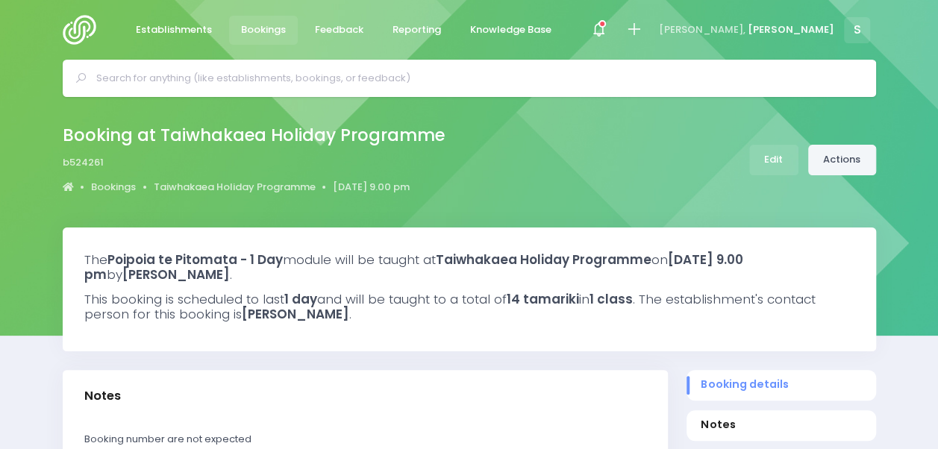
click at [849, 157] on link "Actions" at bounding box center [842, 160] width 68 height 31
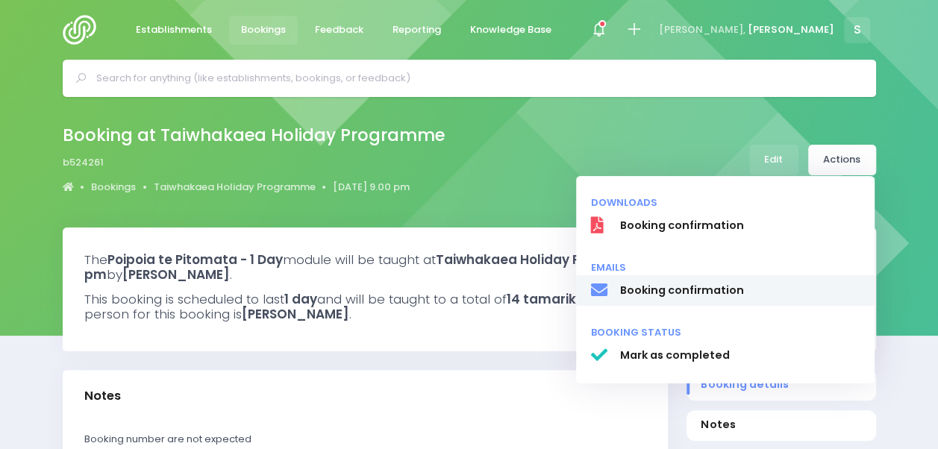
click at [667, 297] on span "Booking confirmation" at bounding box center [739, 291] width 240 height 16
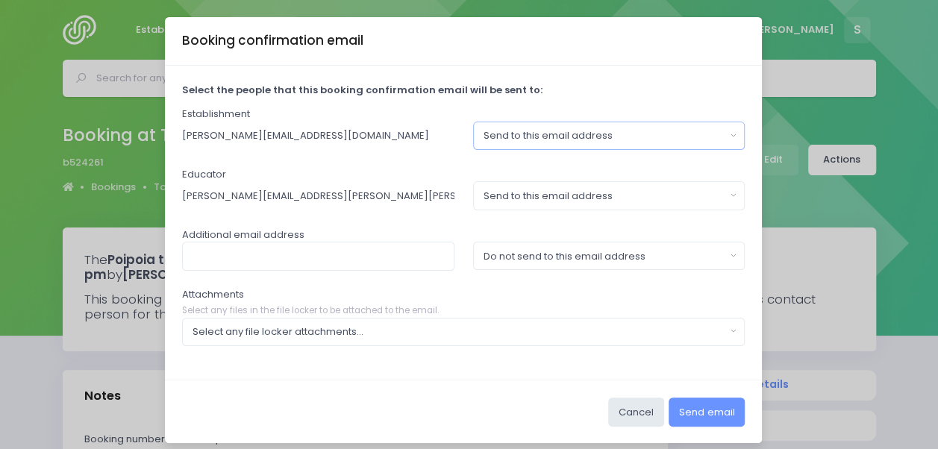
click at [578, 134] on div "Send to this email address" at bounding box center [605, 135] width 242 height 15
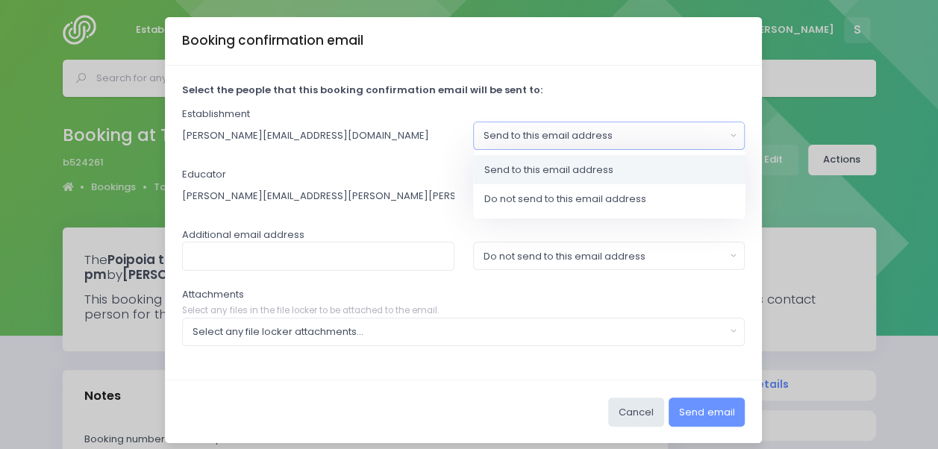
click at [578, 132] on div "Send to this email address" at bounding box center [605, 135] width 242 height 15
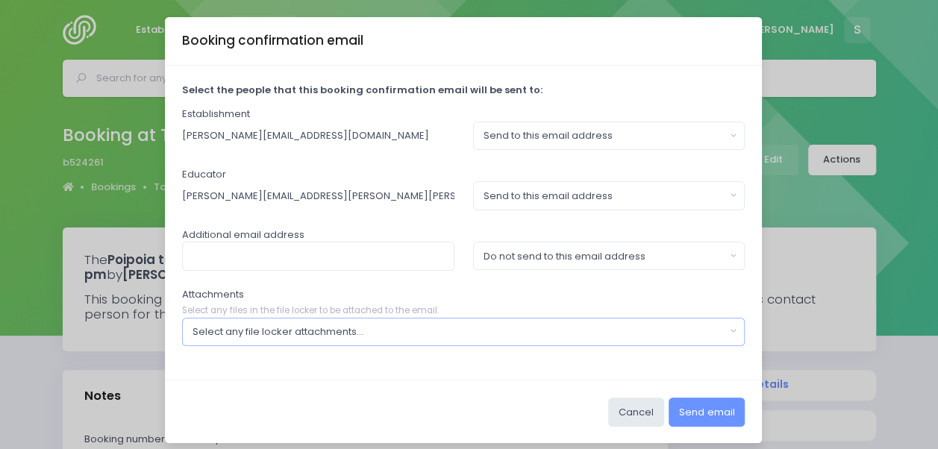
click at [322, 330] on div "Select any file locker attachments..." at bounding box center [459, 332] width 533 height 15
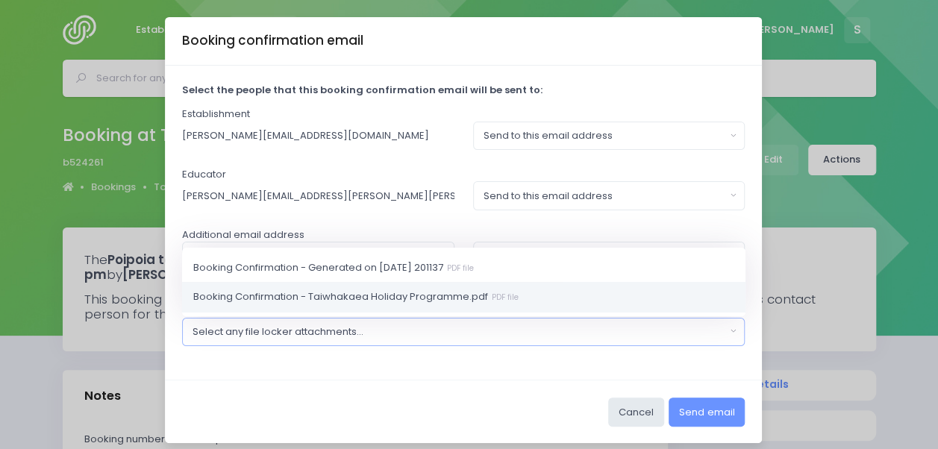
click at [352, 294] on span "Booking Confirmation - Taiwhakaea Holiday Programme.pdf PDF file" at bounding box center [355, 297] width 325 height 15
select select "11398"
click at [711, 413] on button "Send email" at bounding box center [707, 412] width 76 height 28
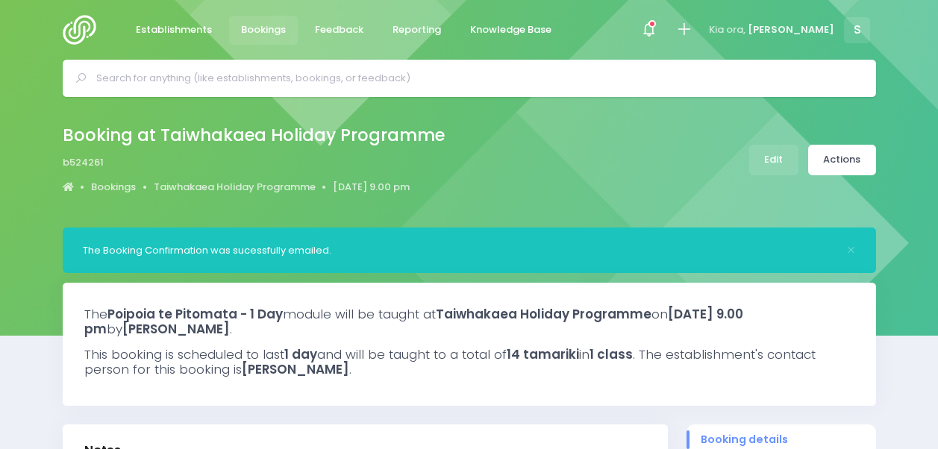
select select "5"
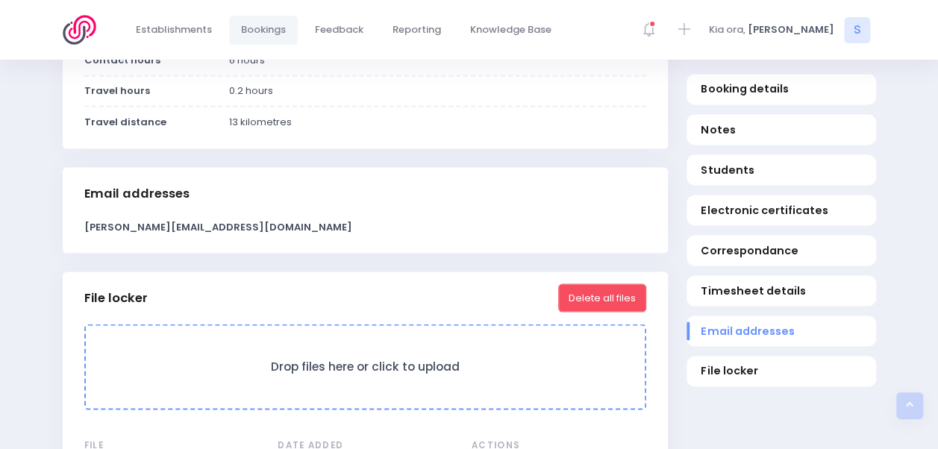
scroll to position [1329, 0]
